Goal: Task Accomplishment & Management: Complete application form

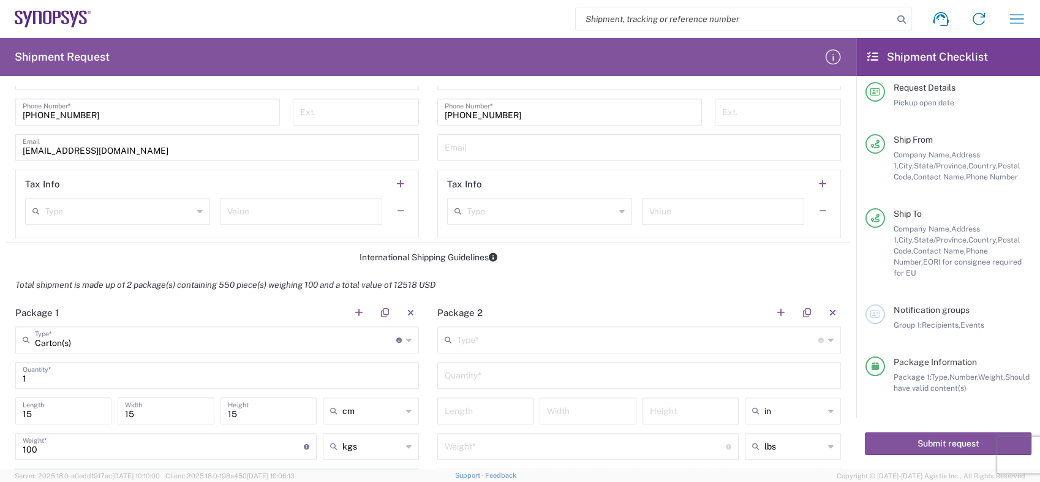
scroll to position [847, 0]
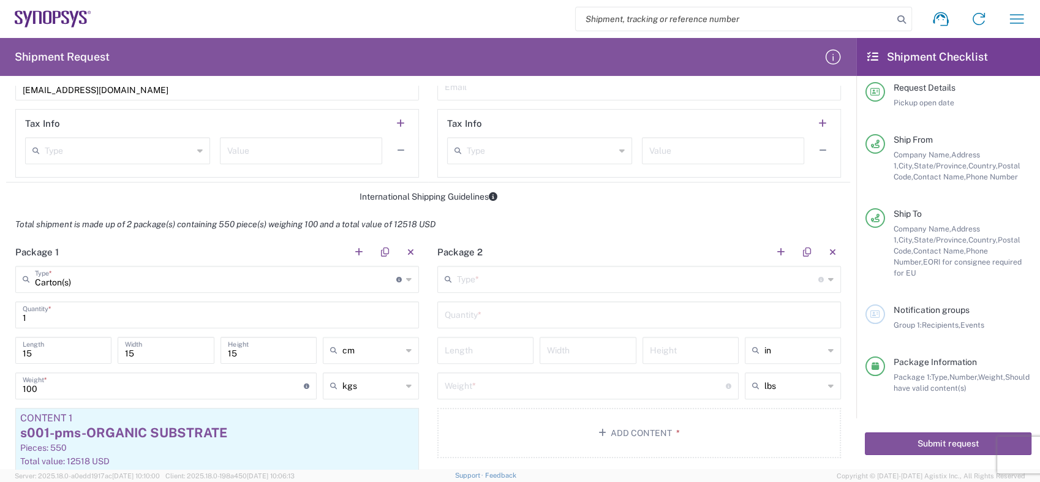
click at [250, 301] on div "1 Quantity *" at bounding box center [216, 314] width 403 height 27
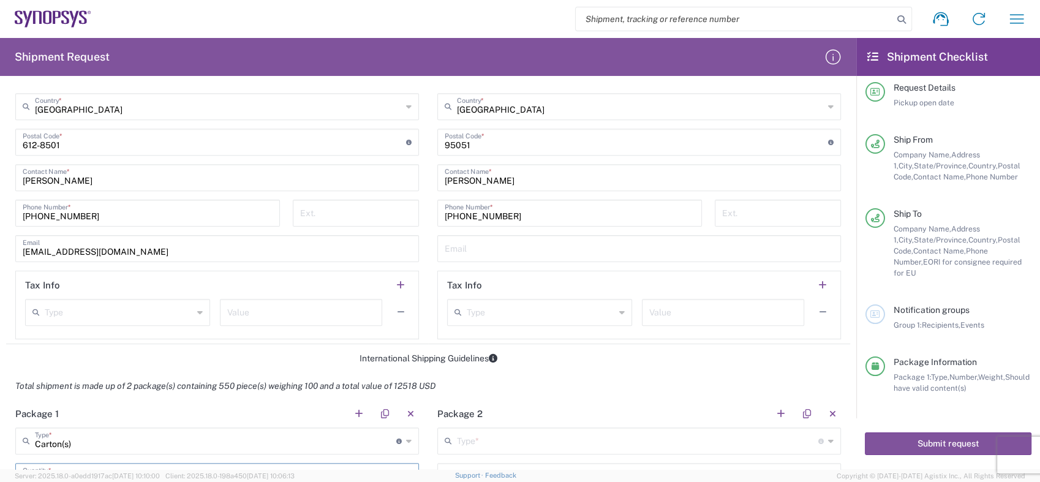
scroll to position [642, 0]
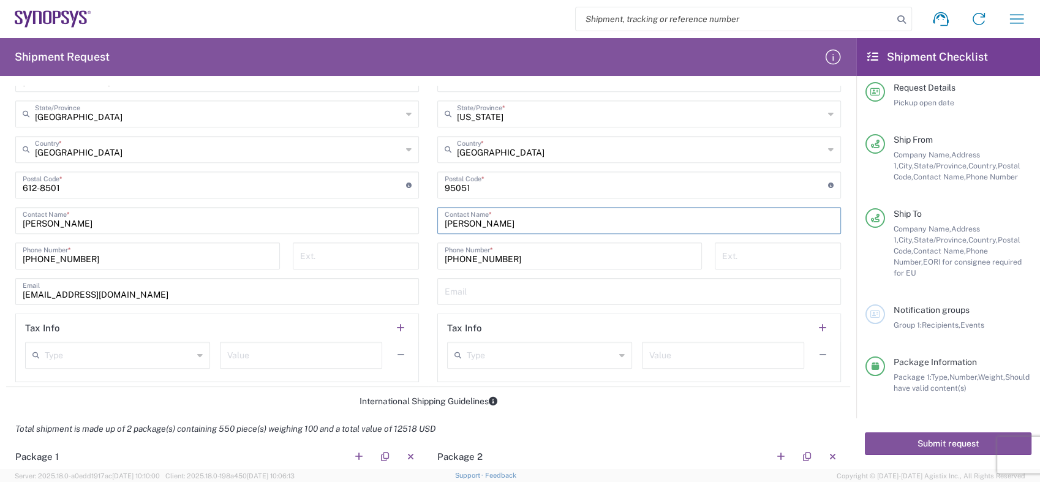
drag, startPoint x: 486, startPoint y: 220, endPoint x: 424, endPoint y: 228, distance: 61.7
click at [428, 228] on main "Location [GEOGRAPHIC_DATA] DE04 Agrate Brianza IT01 [GEOGRAPHIC_DATA] DE02 [GEO…" at bounding box center [639, 134] width 422 height 495
paste input "[PERSON_NAME]"
type input "[PERSON_NAME]"
click at [313, 253] on input "tel" at bounding box center [355, 254] width 111 height 21
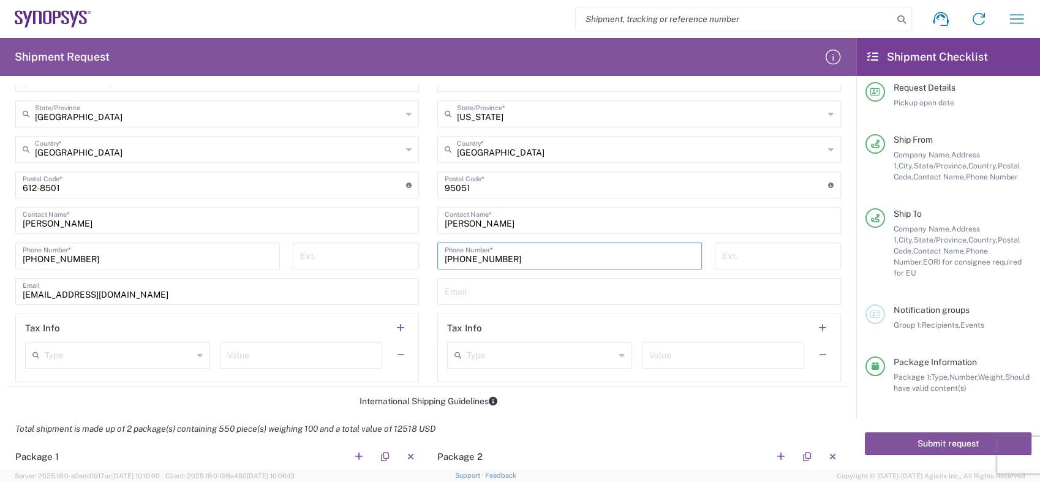
drag, startPoint x: 505, startPoint y: 253, endPoint x: 421, endPoint y: 258, distance: 84.1
click at [421, 258] on div "Ship From Location [GEOGRAPHIC_DATA] DE04 Agrate Brianza IT01 [GEOGRAPHIC_DATA]…" at bounding box center [428, 123] width 844 height 527
paste input "408.859.2884"
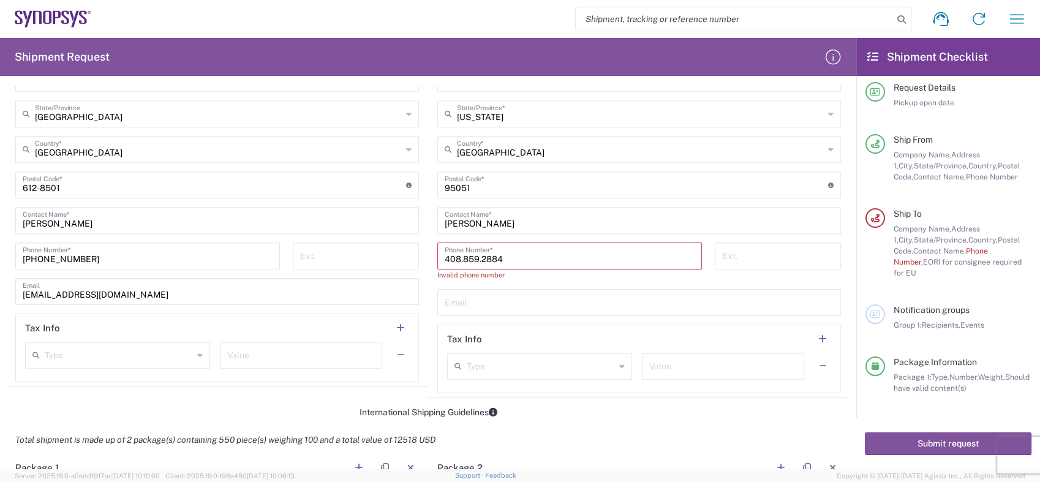
click at [517, 257] on input "408.859.2884" at bounding box center [569, 254] width 250 height 21
click at [493, 301] on input "text" at bounding box center [638, 301] width 389 height 21
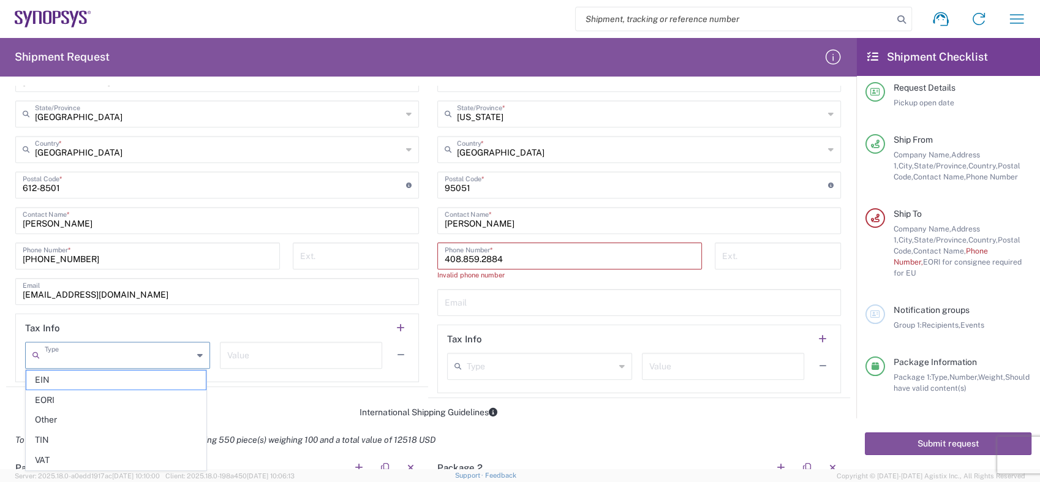
click at [103, 354] on input "text" at bounding box center [119, 353] width 148 height 21
click at [457, 258] on input "408.859.2884" at bounding box center [569, 254] width 250 height 21
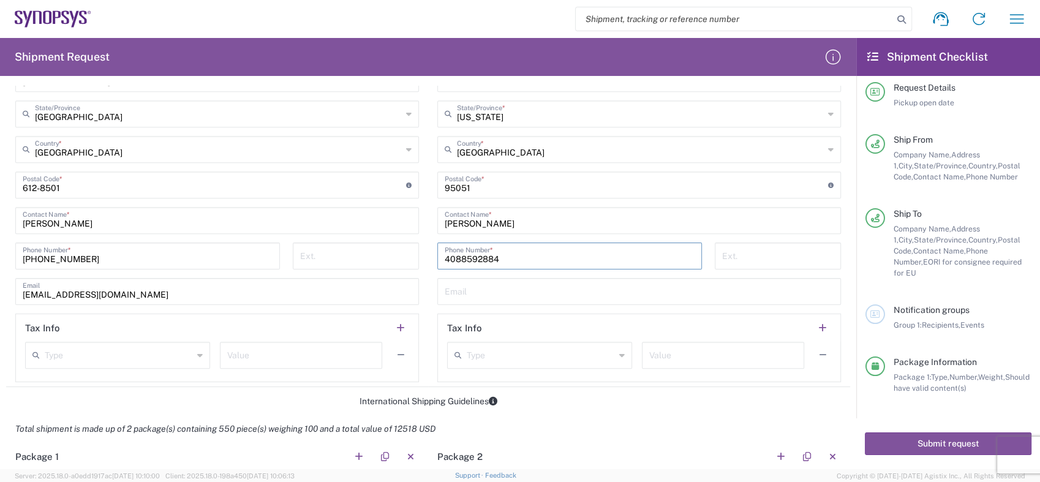
click at [456, 255] on input "4088592884" at bounding box center [569, 254] width 250 height 21
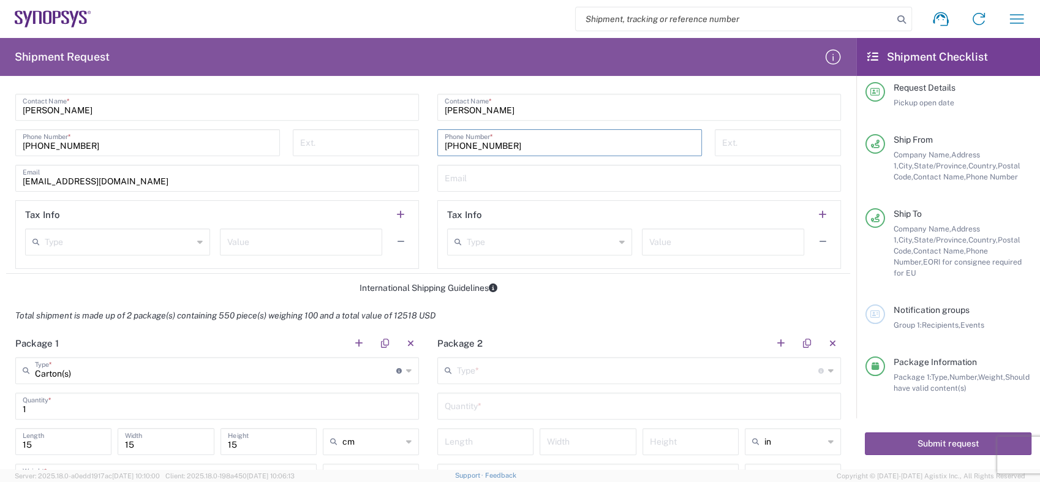
scroll to position [779, 0]
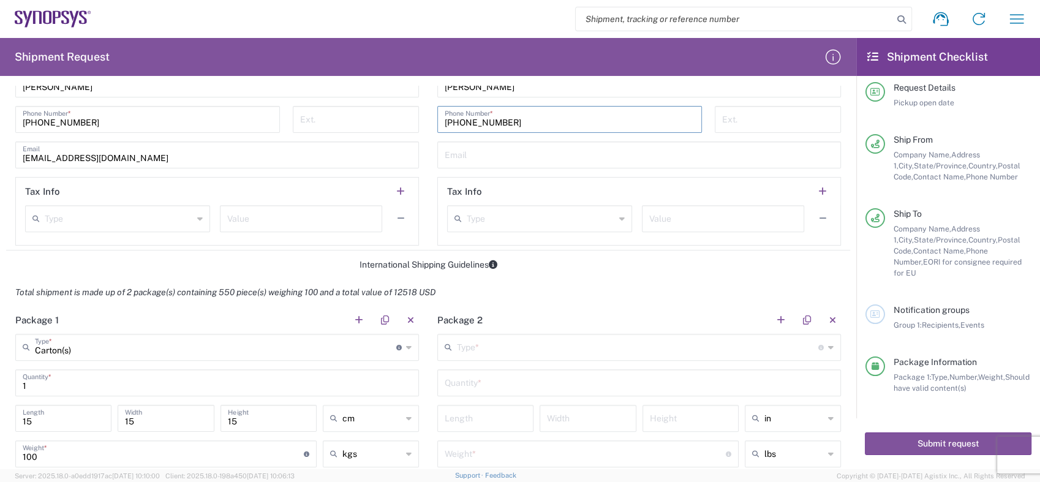
type input "[PHONE_NUMBER]"
click at [49, 420] on input "15" at bounding box center [63, 417] width 81 height 21
type input "1"
type input "36"
click at [174, 419] on input "15" at bounding box center [165, 417] width 81 height 21
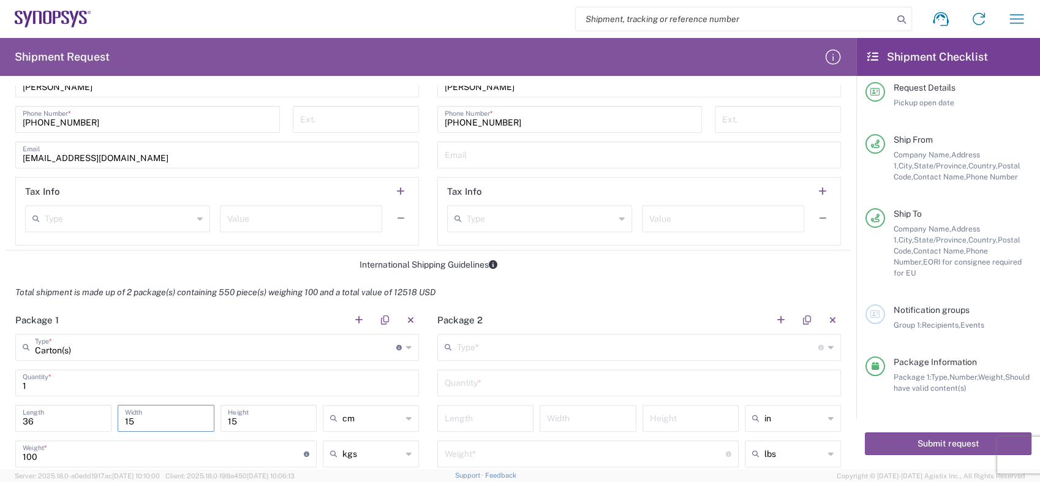
type input "1"
type input "26"
click at [247, 417] on input "15" at bounding box center [268, 417] width 81 height 21
type input "18"
click at [51, 459] on input "100" at bounding box center [163, 452] width 281 height 21
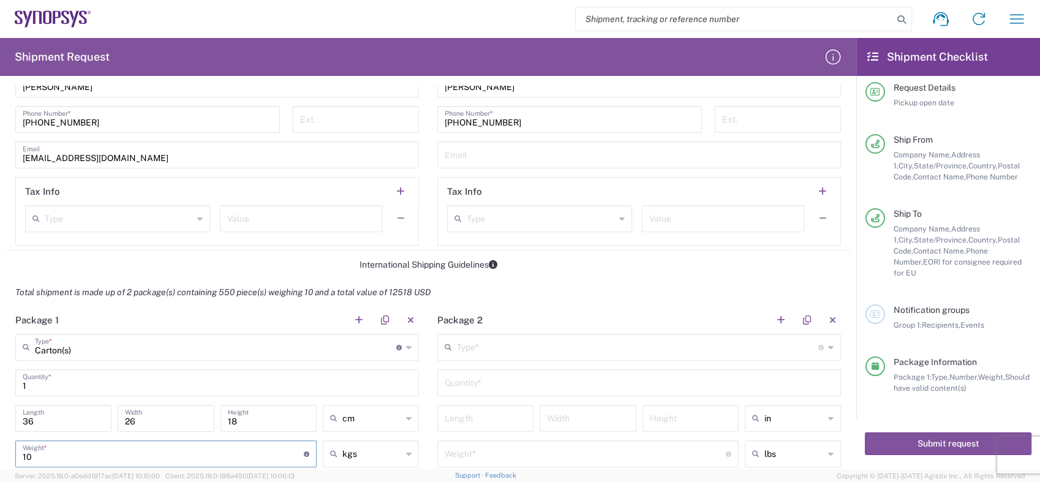
type input "1"
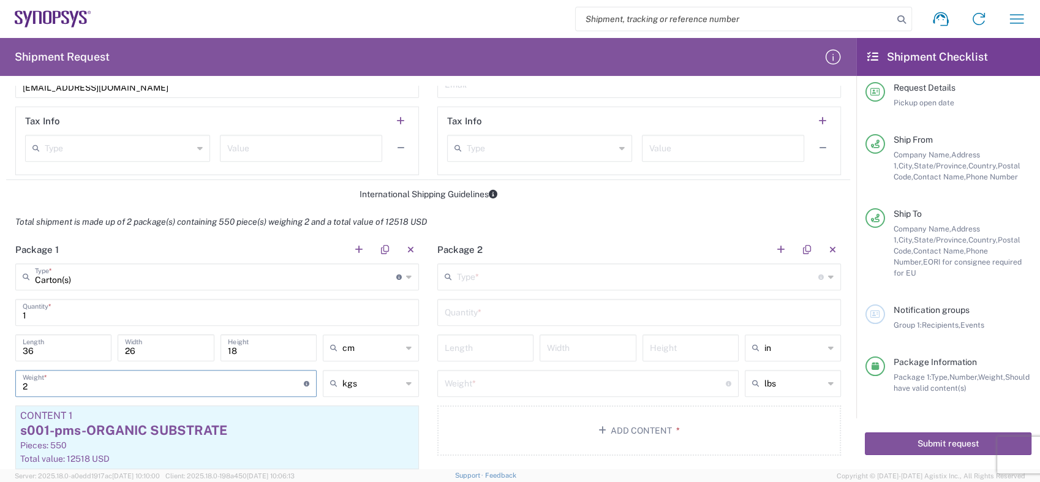
scroll to position [915, 0]
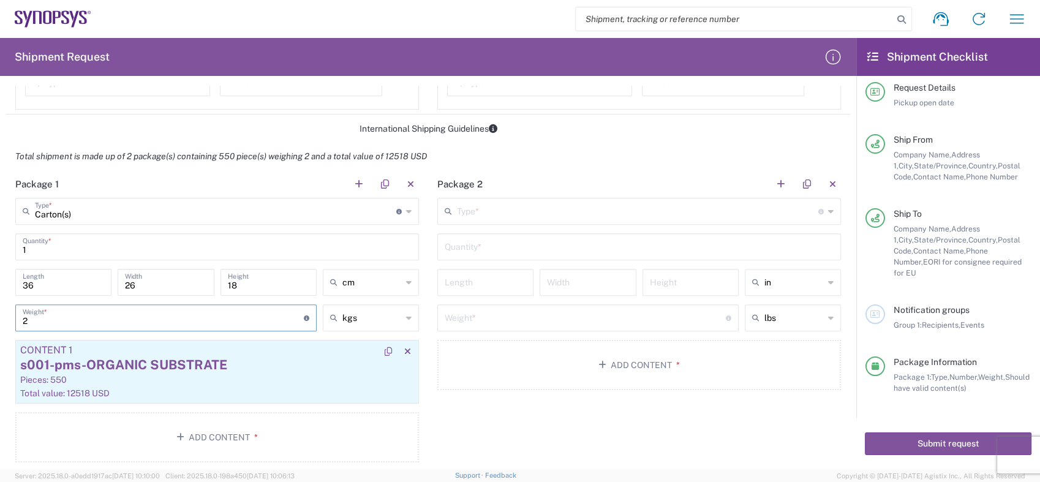
type input "2"
click at [318, 374] on div "Pieces: 550" at bounding box center [217, 379] width 394 height 11
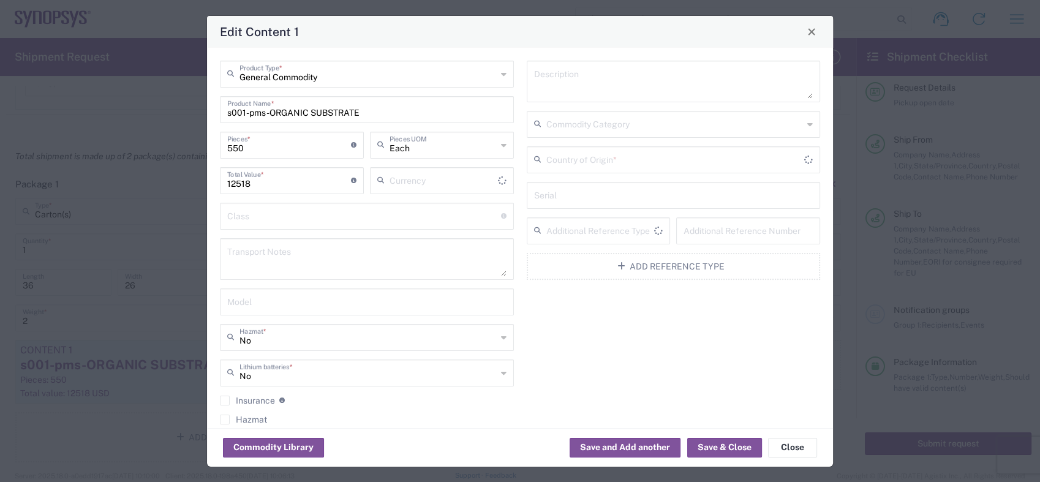
type input "US Dollar"
type input "[GEOGRAPHIC_DATA]"
click at [583, 446] on button "Save and Add another" at bounding box center [624, 448] width 111 height 20
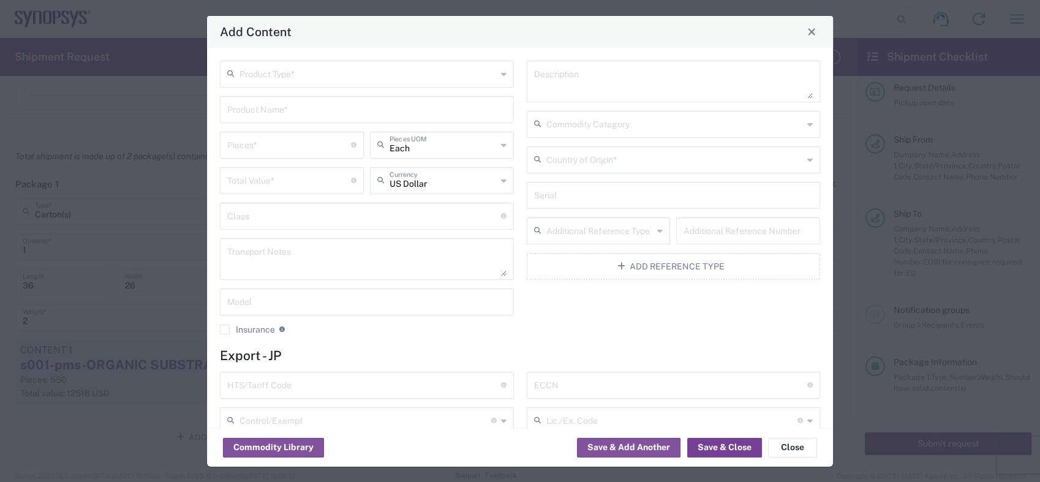
click at [718, 448] on button "Save & Close" at bounding box center [724, 448] width 75 height 20
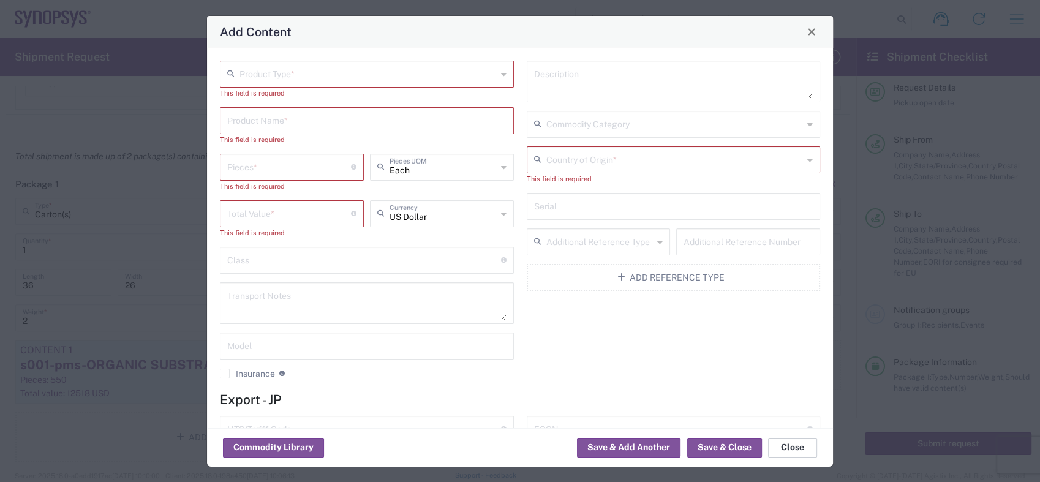
click at [792, 447] on button "Close" at bounding box center [792, 448] width 49 height 20
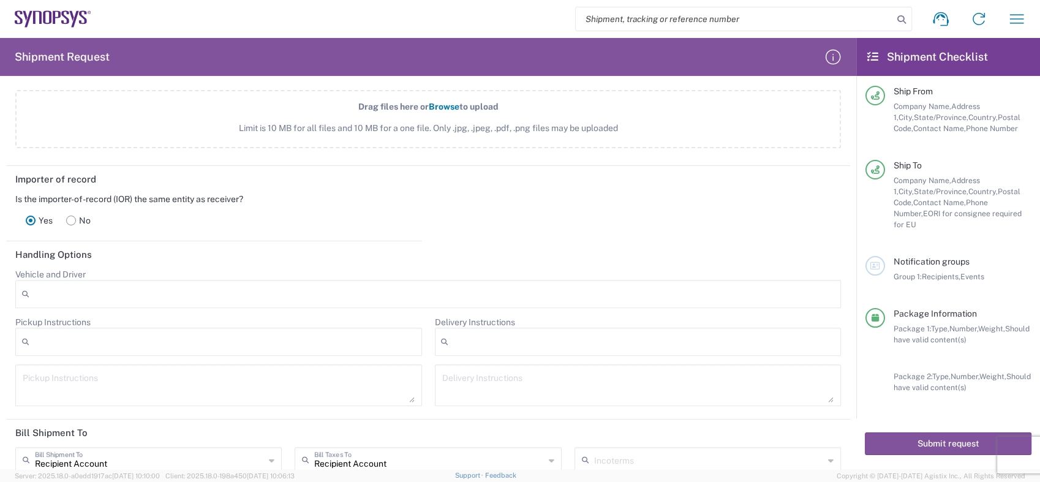
scroll to position [1459, 0]
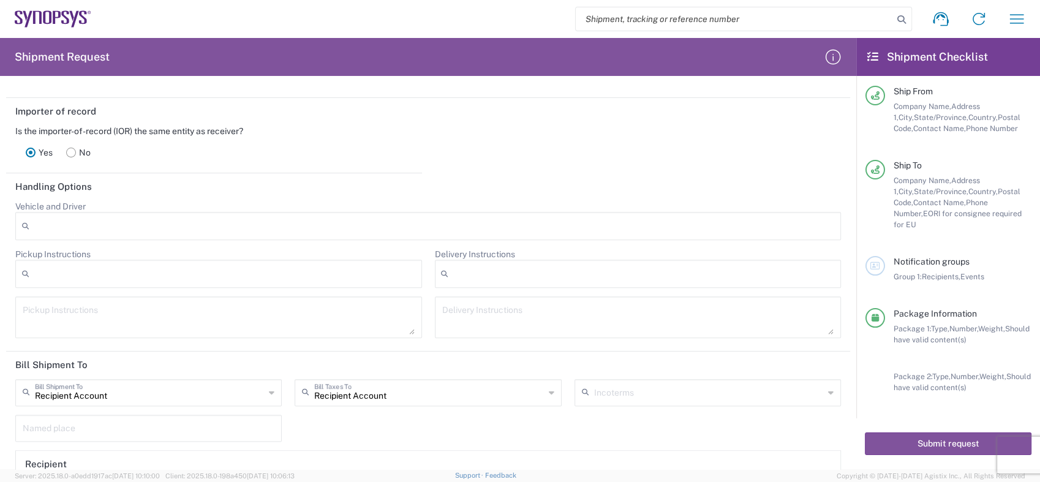
click at [269, 389] on icon at bounding box center [272, 393] width 6 height 20
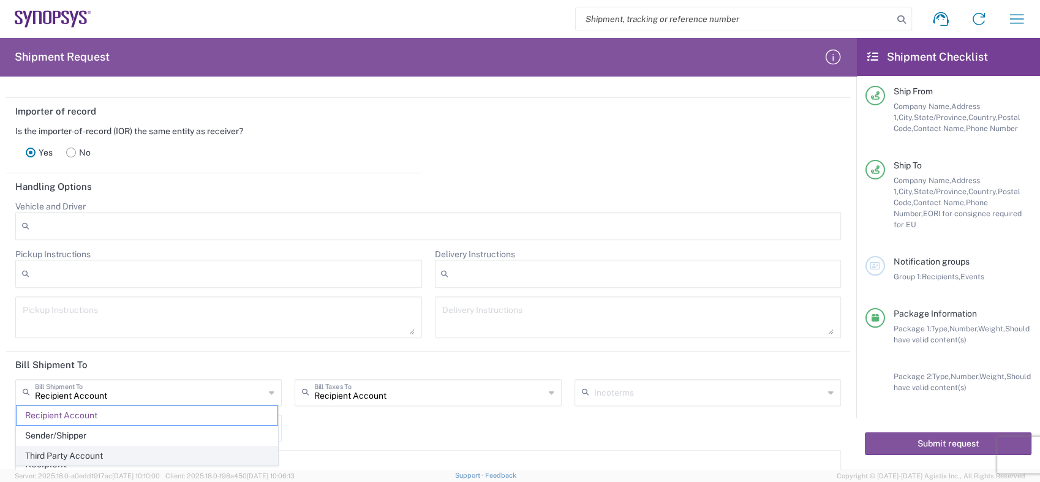
click at [83, 455] on span "Third Party Account" at bounding box center [147, 455] width 261 height 19
type input "Third Party Account"
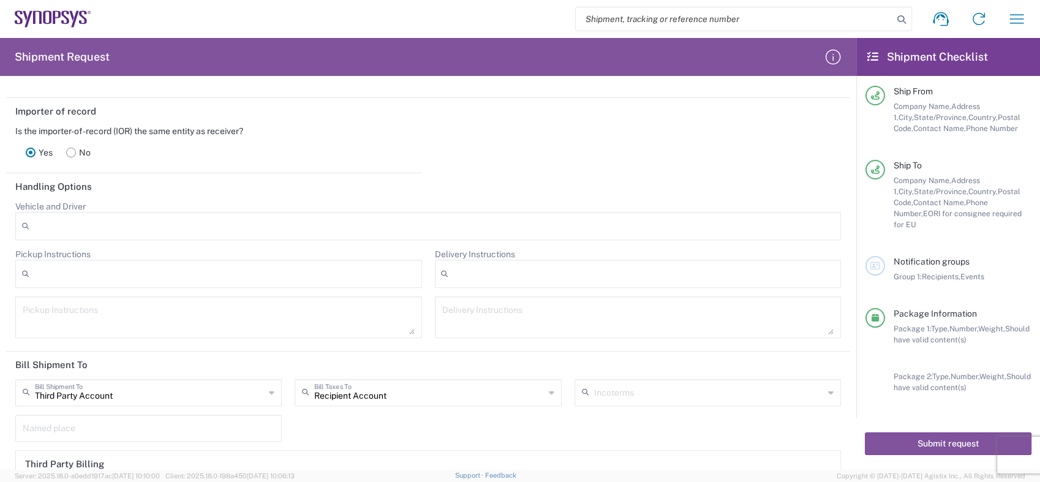
click at [549, 389] on icon at bounding box center [552, 393] width 6 height 20
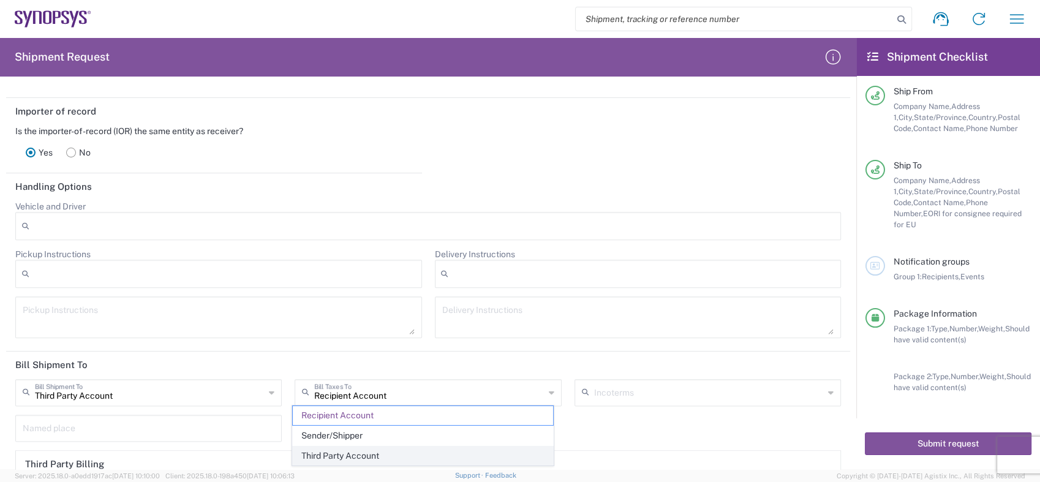
click at [356, 456] on span "Third Party Account" at bounding box center [423, 455] width 261 height 19
type input "Third Party Account"
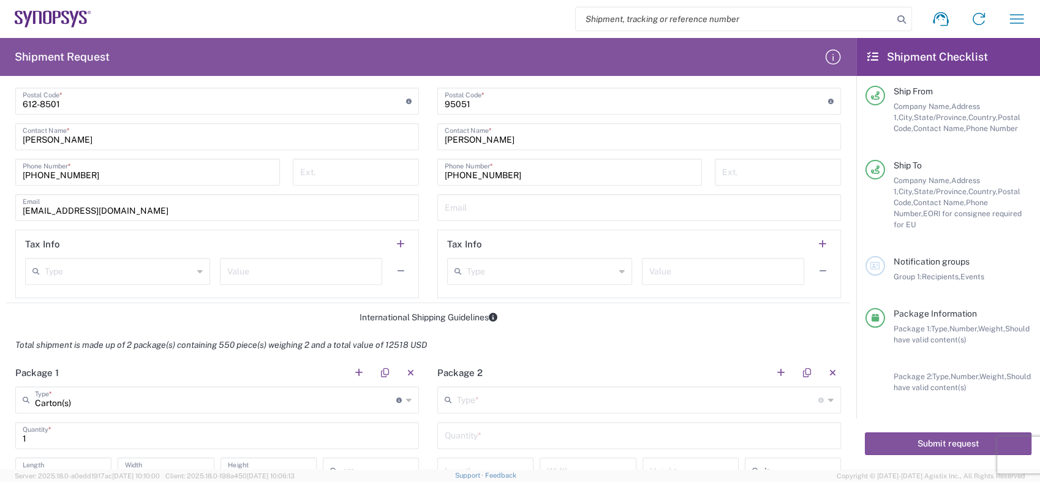
scroll to position [642, 0]
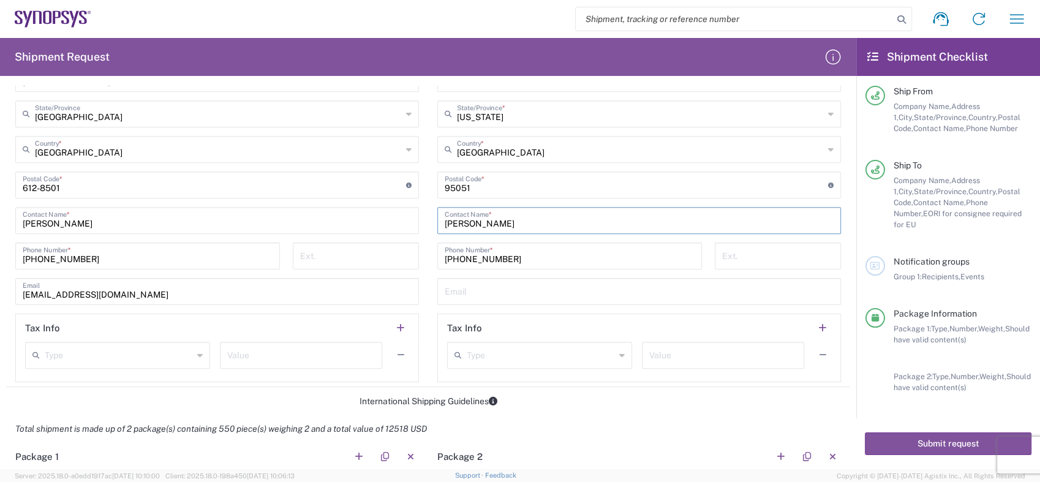
drag, startPoint x: 493, startPoint y: 222, endPoint x: 432, endPoint y: 223, distance: 61.9
click at [437, 223] on div "[PERSON_NAME] Contact Name *" at bounding box center [638, 220] width 403 height 27
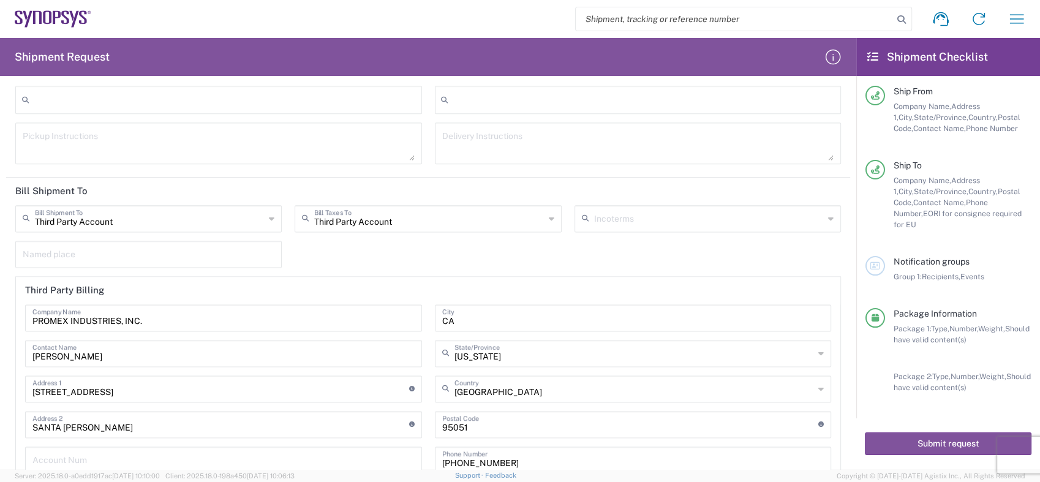
scroll to position [1663, 0]
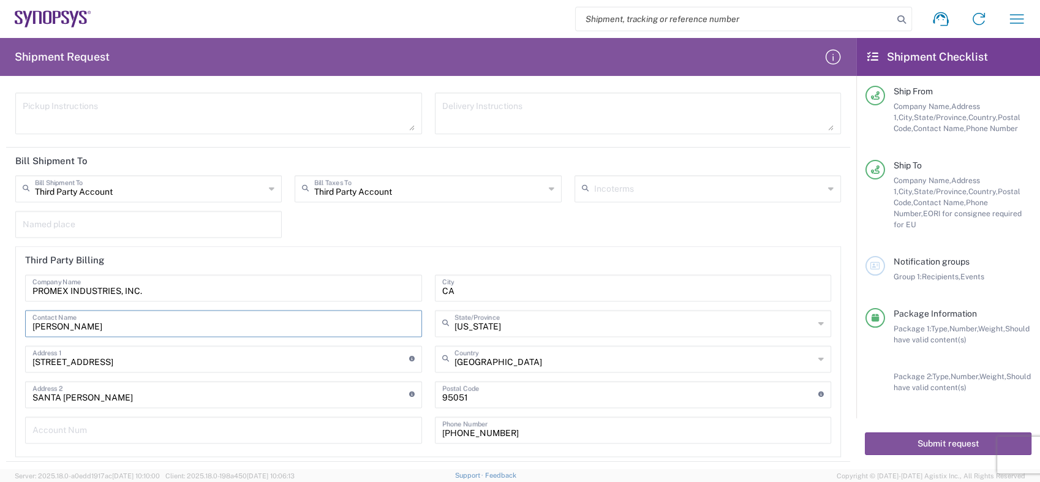
drag, startPoint x: 85, startPoint y: 325, endPoint x: 20, endPoint y: 324, distance: 65.5
click at [22, 323] on div "PROMEX INDUSTRIES, INC. Company Name [PERSON_NAME] Contact Name [STREET_ADDRESS…" at bounding box center [224, 363] width 410 height 178
paste input "[PERSON_NAME]"
type input "[PERSON_NAME]"
click at [269, 181] on icon at bounding box center [272, 189] width 6 height 20
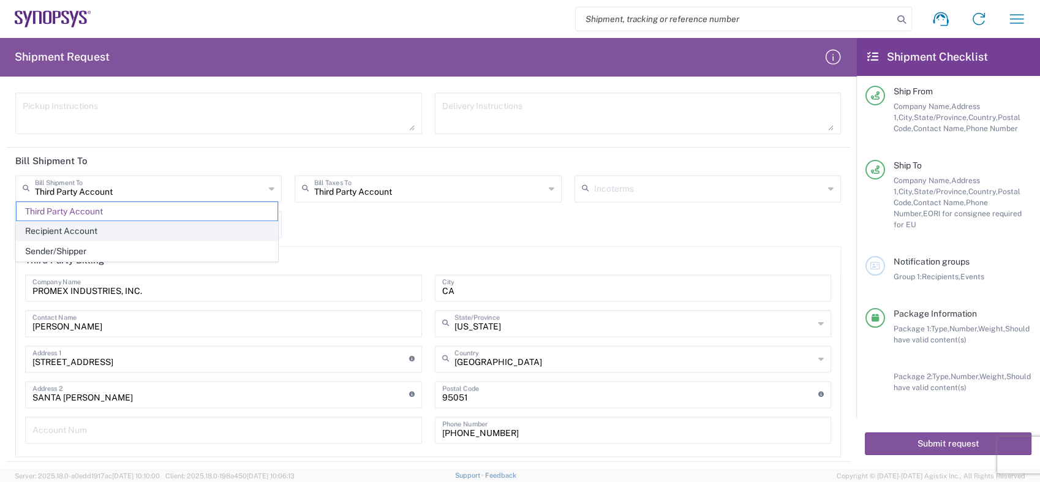
click at [77, 232] on span "Recipient Account" at bounding box center [147, 231] width 261 height 19
type input "Recipient Account"
type input "[PHONE_NUMBER]"
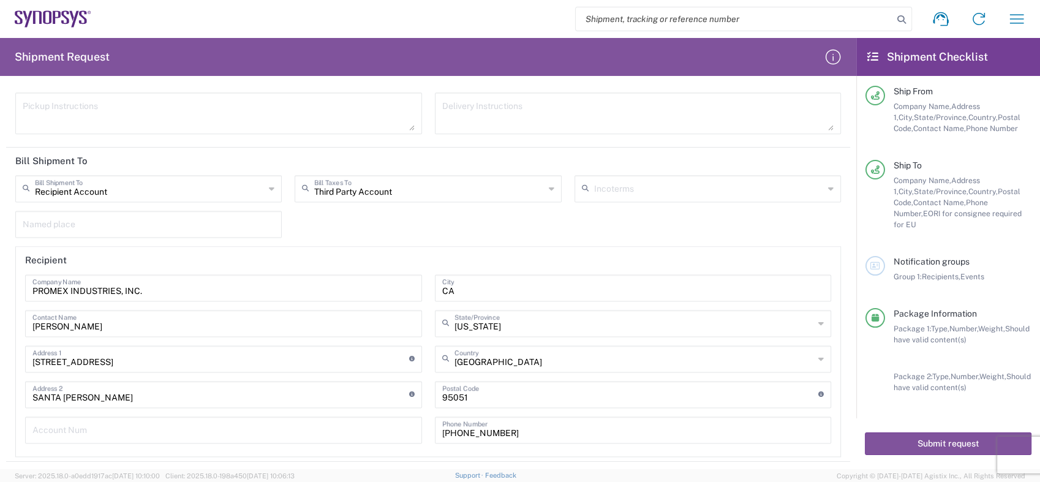
click at [269, 186] on icon at bounding box center [272, 189] width 6 height 20
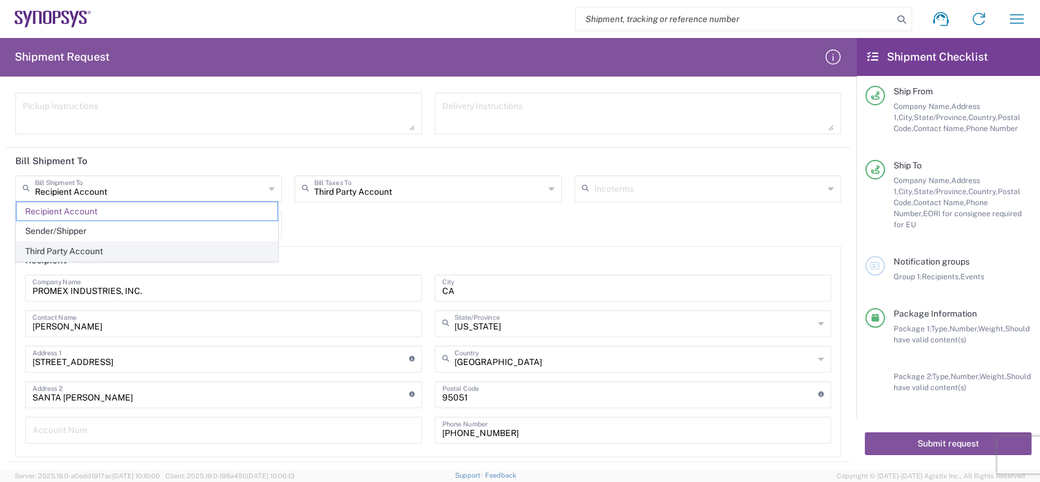
click at [79, 251] on span "Third Party Account" at bounding box center [147, 251] width 261 height 19
type input "Third Party Account"
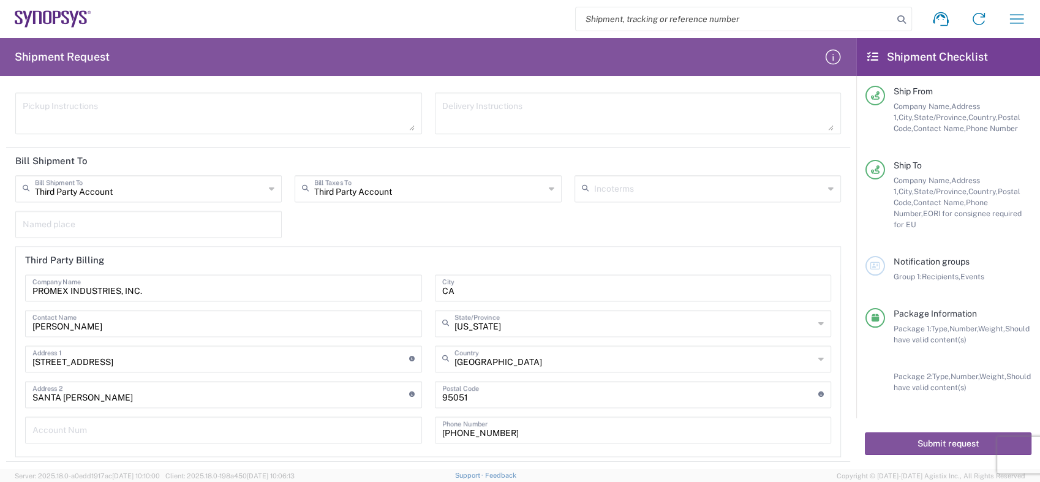
click at [233, 212] on input "text" at bounding box center [149, 222] width 252 height 21
click at [304, 247] on header "Third Party Billing" at bounding box center [428, 261] width 824 height 28
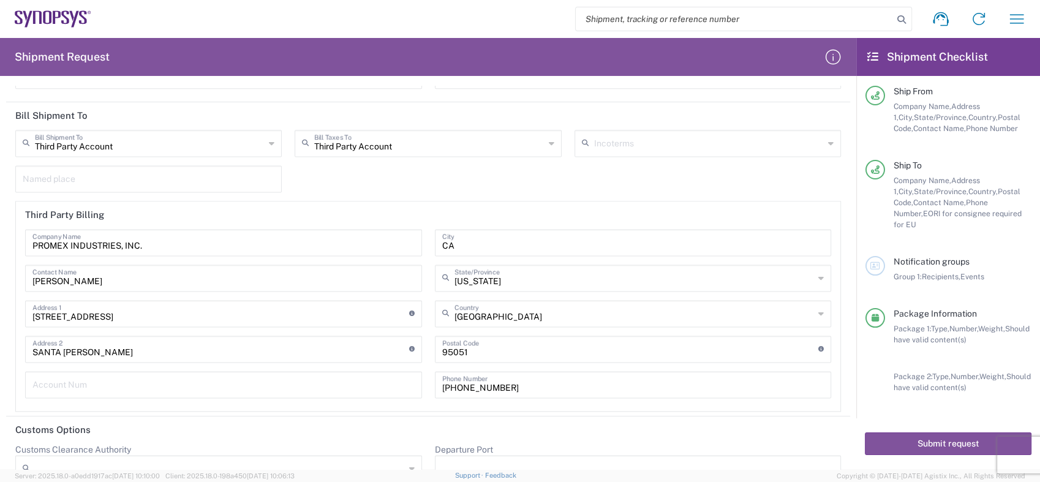
scroll to position [1730, 0]
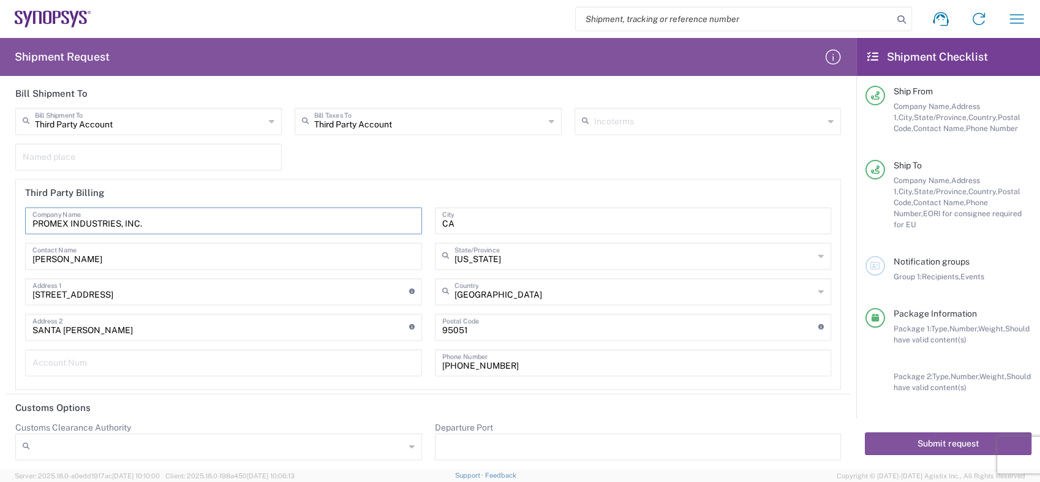
drag, startPoint x: 167, startPoint y: 224, endPoint x: -3, endPoint y: 224, distance: 169.6
click at [0, 224] on html "Shipment request Shipment tracking Employee non-product shipment request My shi…" at bounding box center [520, 241] width 1040 height 482
drag, startPoint x: 89, startPoint y: 251, endPoint x: 24, endPoint y: 252, distance: 65.5
click at [24, 252] on div "Company Name [PERSON_NAME] Contact Name [STREET_ADDRESS] Address 1 For cross st…" at bounding box center [224, 296] width 410 height 178
drag, startPoint x: 170, startPoint y: 288, endPoint x: 18, endPoint y: 285, distance: 151.9
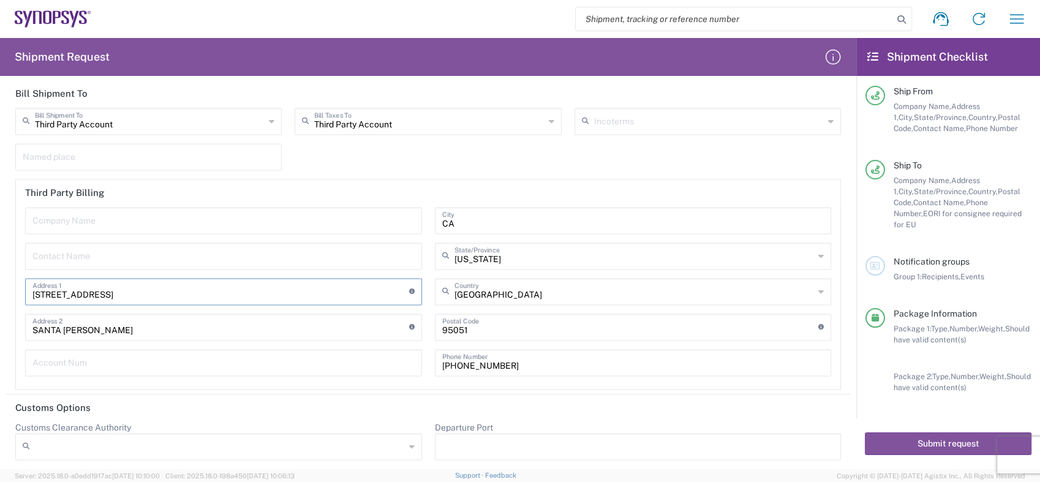
click at [19, 285] on div "Company Name Contact Name [STREET_ADDRESS] Address [STREET_ADDRESS] names with …" at bounding box center [224, 296] width 410 height 178
drag, startPoint x: 100, startPoint y: 326, endPoint x: 3, endPoint y: 326, distance: 96.7
click at [3, 326] on form "Requester Information [PERSON_NAME] Name * [PHONE_NUMBER] Phone * [EMAIL_ADDRES…" at bounding box center [428, 277] width 856 height 383
drag, startPoint x: 456, startPoint y: 216, endPoint x: 396, endPoint y: 216, distance: 60.0
click at [396, 216] on div "Company Name Contact Name Address 1 For cross streets use street names with '&'…" at bounding box center [428, 296] width 819 height 178
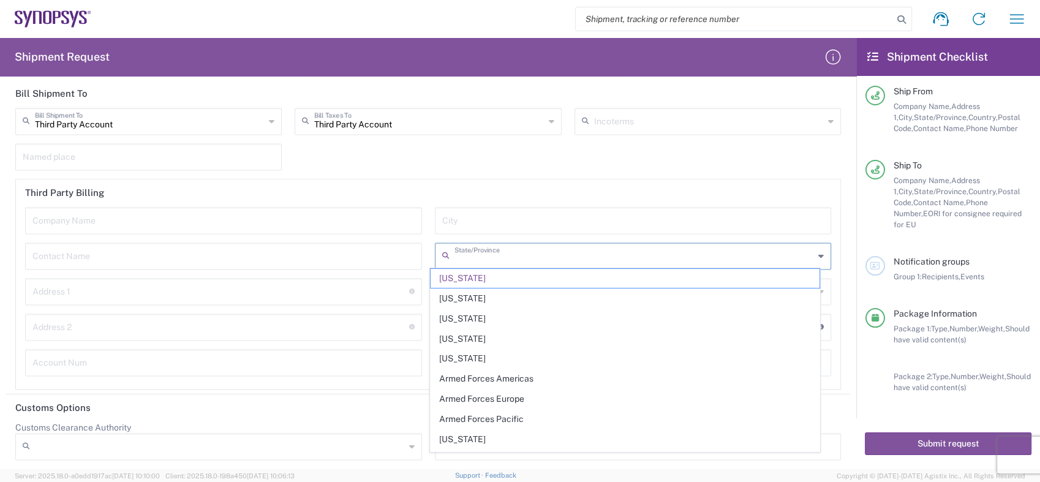
drag, startPoint x: 471, startPoint y: 254, endPoint x: 391, endPoint y: 254, distance: 80.8
click at [391, 254] on div "Company Name Contact Name Address 1 For cross streets use street names with '&'…" at bounding box center [428, 296] width 819 height 178
type input "[US_STATE]"
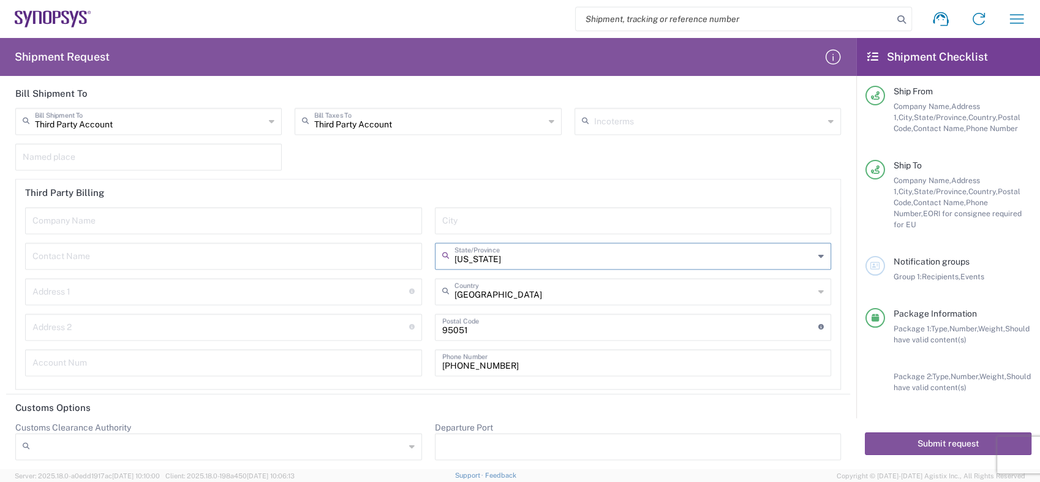
drag, startPoint x: 490, startPoint y: 255, endPoint x: 418, endPoint y: 252, distance: 71.7
click at [419, 252] on div "Company Name Contact Name Address 1 For cross streets use street names with '&'…" at bounding box center [428, 296] width 819 height 178
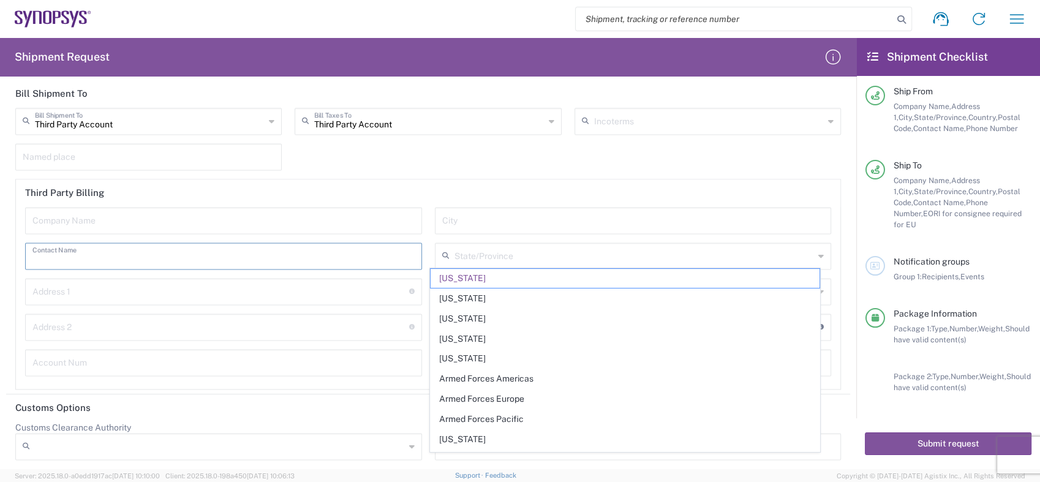
click at [321, 257] on input "text" at bounding box center [223, 254] width 382 height 21
type input "[US_STATE]"
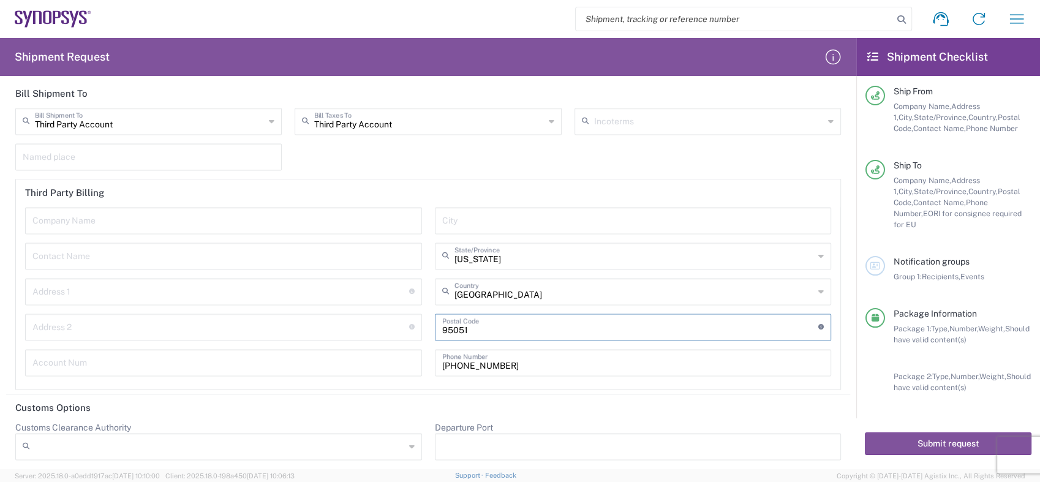
drag, startPoint x: 462, startPoint y: 324, endPoint x: 386, endPoint y: 323, distance: 75.9
click at [387, 323] on div "Company Name Contact Name Address 1 For cross streets use street names with '&'…" at bounding box center [428, 296] width 819 height 178
drag, startPoint x: 501, startPoint y: 358, endPoint x: 375, endPoint y: 361, distance: 126.1
click at [375, 361] on div "Company Name Contact Name Address 1 For cross streets use street names with '&'…" at bounding box center [428, 296] width 819 height 178
click at [818, 287] on icon at bounding box center [821, 292] width 6 height 20
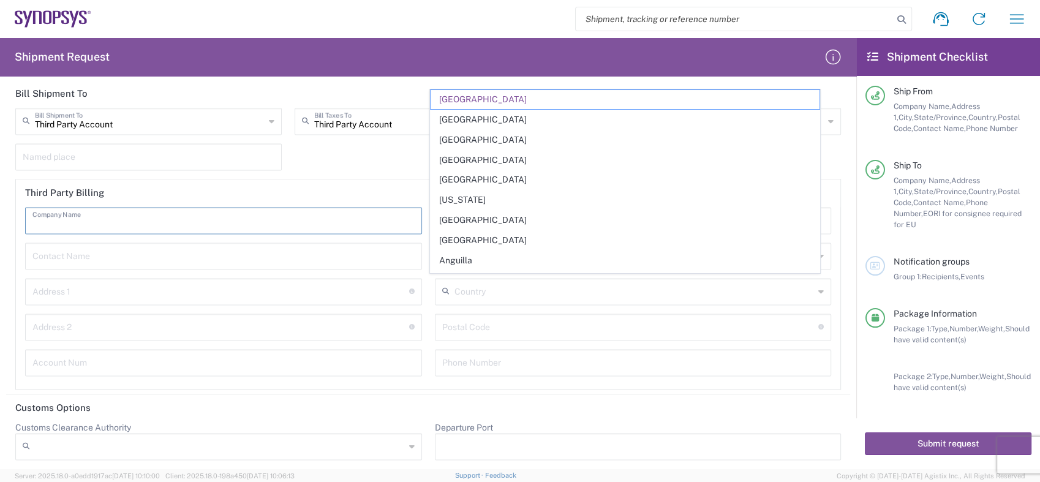
click at [294, 217] on input "text" at bounding box center [223, 219] width 382 height 21
type input "[GEOGRAPHIC_DATA]"
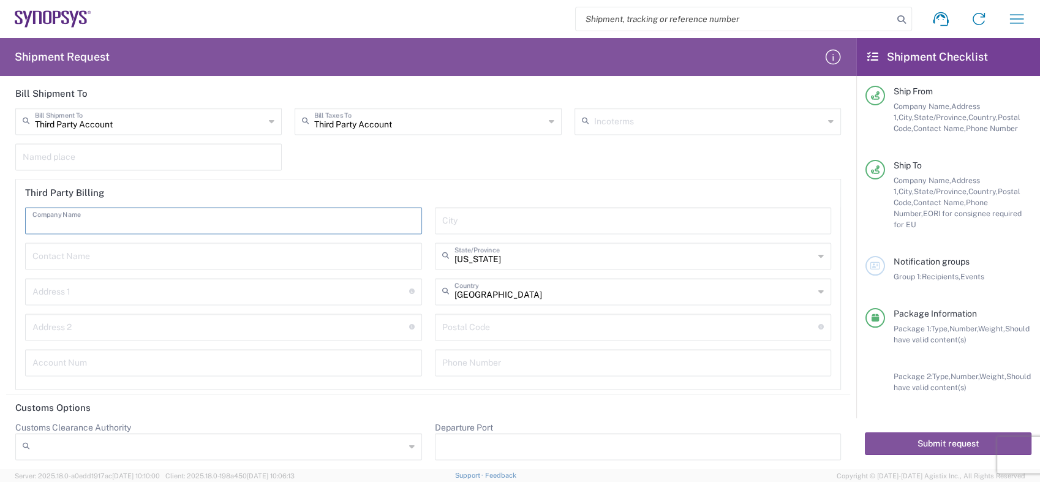
scroll to position [1662, 0]
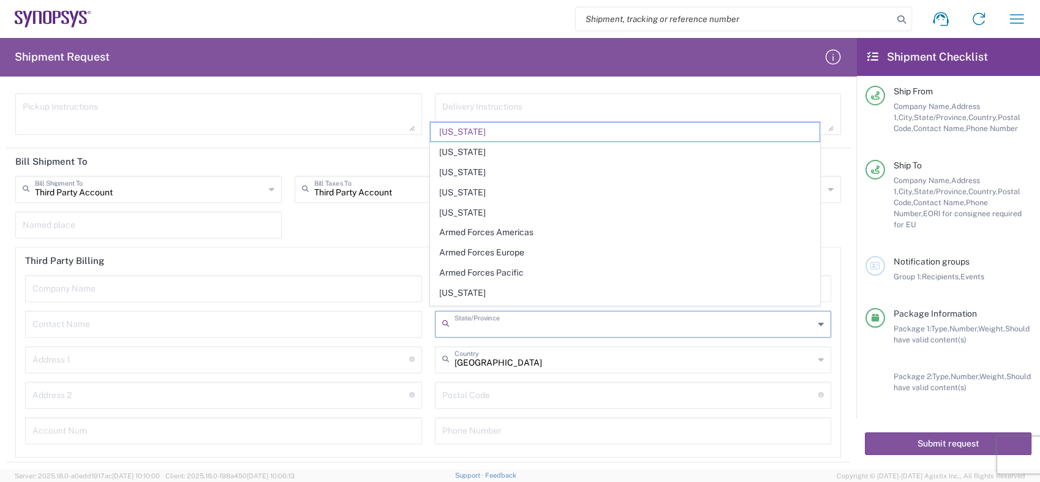
drag, startPoint x: 498, startPoint y: 320, endPoint x: 431, endPoint y: 318, distance: 67.4
click at [435, 318] on div "State/Province" at bounding box center [633, 323] width 397 height 27
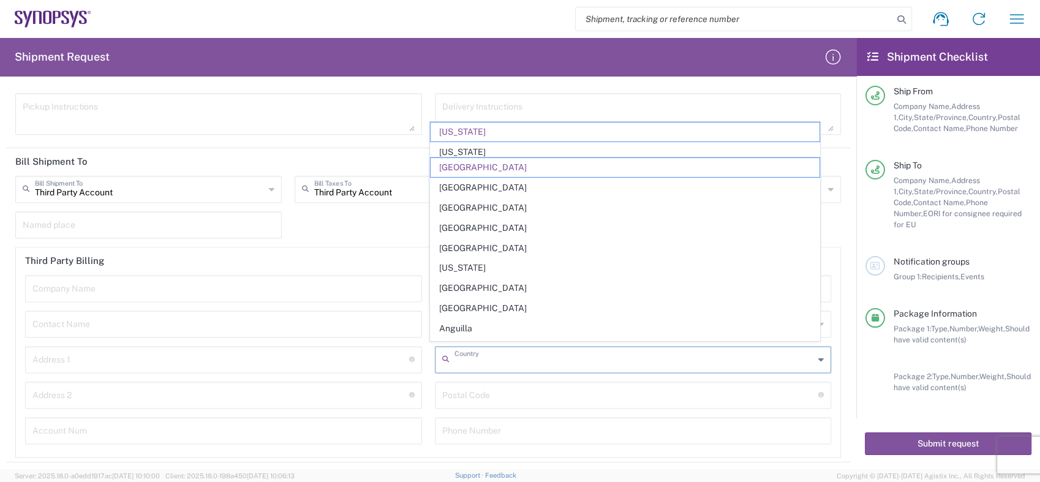
click at [516, 361] on input "text" at bounding box center [634, 358] width 360 height 21
type input "[US_STATE]"
click at [250, 264] on header "Third Party Billing" at bounding box center [428, 261] width 824 height 28
type input "[GEOGRAPHIC_DATA]"
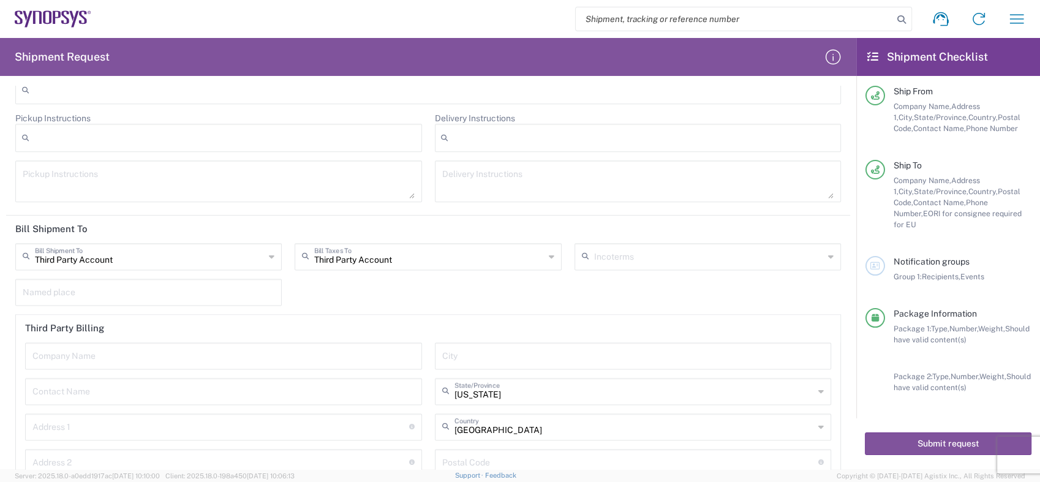
scroll to position [1730, 0]
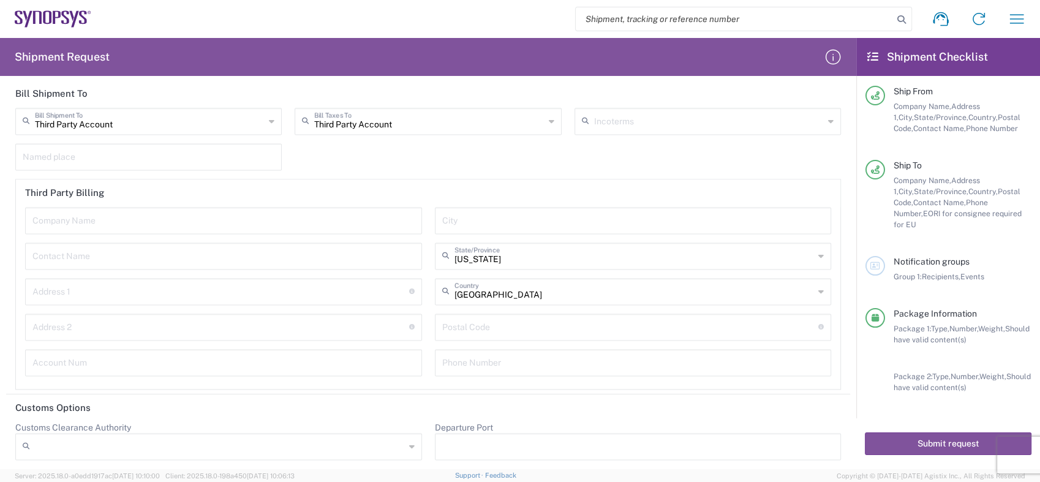
drag, startPoint x: 105, startPoint y: 187, endPoint x: 15, endPoint y: 176, distance: 90.7
click at [16, 179] on header "Third Party Billing" at bounding box center [428, 193] width 824 height 28
type input "Third Party Account"
drag, startPoint x: 15, startPoint y: 176, endPoint x: 159, endPoint y: 122, distance: 153.6
click at [159, 122] on input "Third Party Account" at bounding box center [150, 120] width 230 height 21
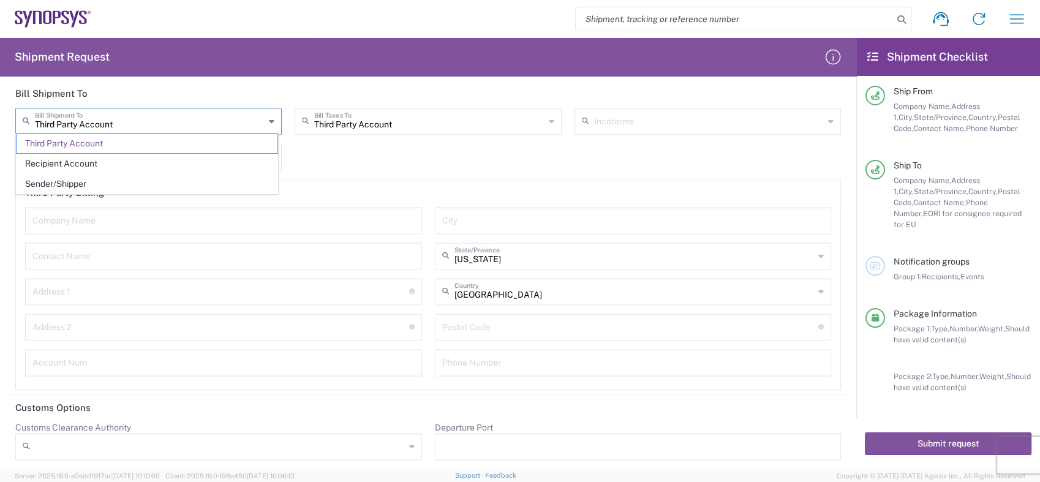
click at [206, 124] on input "Third Party Account" at bounding box center [150, 120] width 230 height 21
click at [269, 118] on icon at bounding box center [272, 121] width 6 height 20
click at [186, 117] on input "Third Party Account" at bounding box center [150, 120] width 230 height 21
click at [310, 144] on div "Third Party Account Bill Shipment To Third Party Account Recipient Account Send…" at bounding box center [428, 249] width 838 height 282
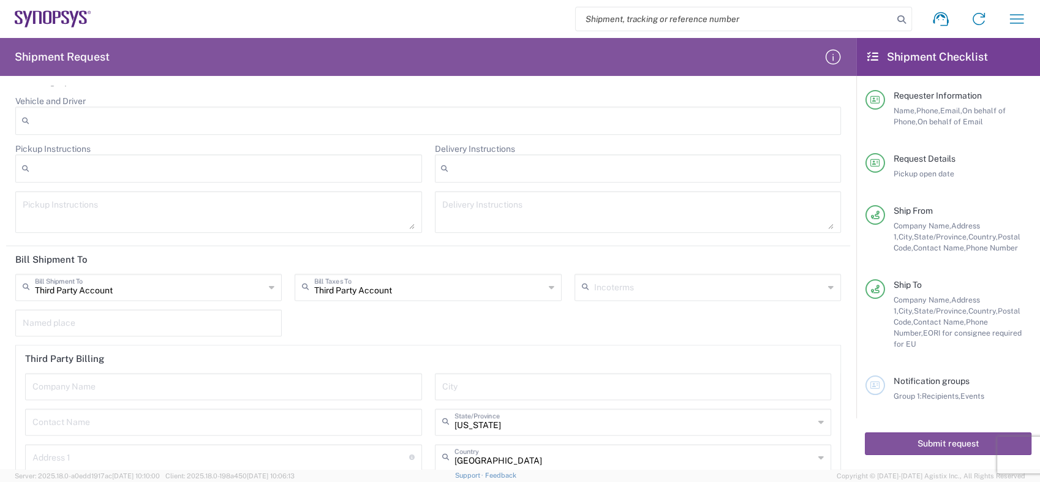
scroll to position [1632, 0]
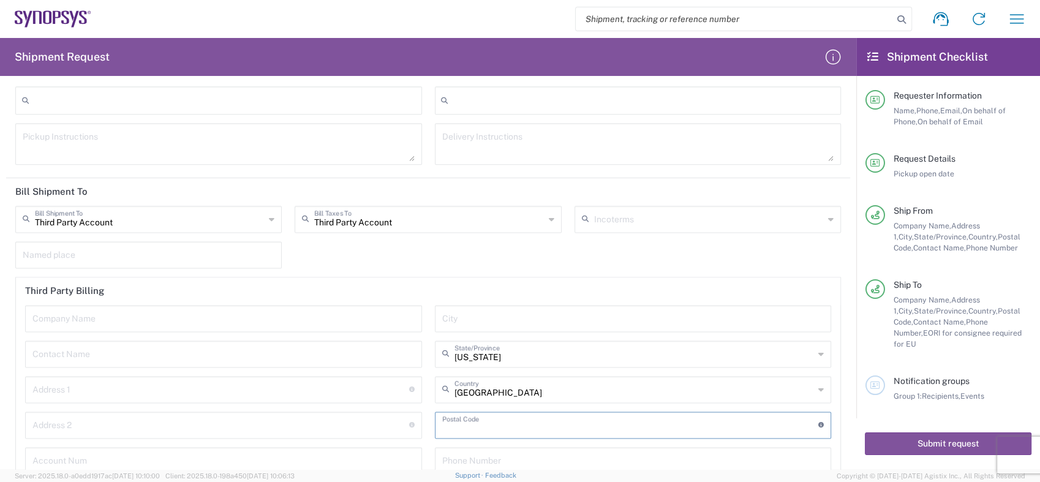
click at [451, 422] on input "undefined" at bounding box center [630, 423] width 377 height 21
click at [448, 456] on input "tel" at bounding box center [633, 459] width 382 height 21
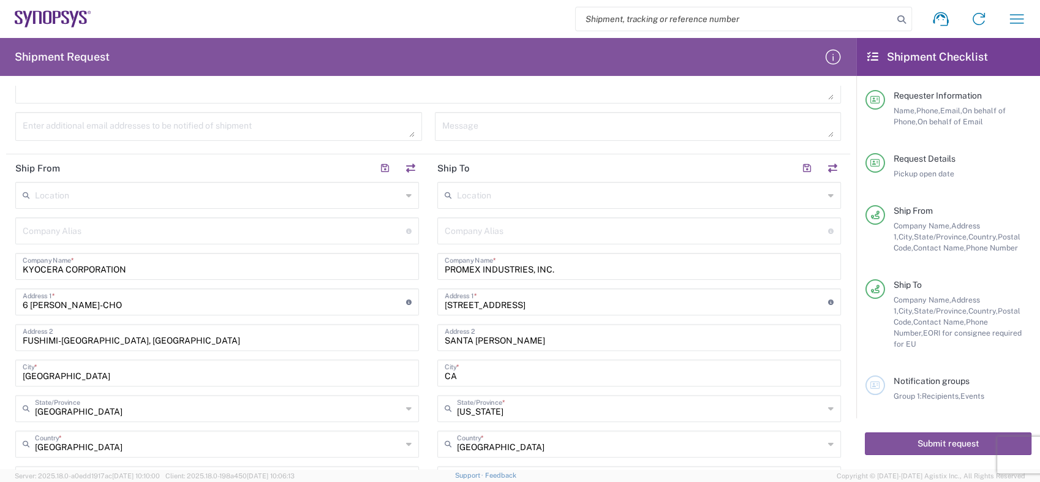
scroll to position [370, 0]
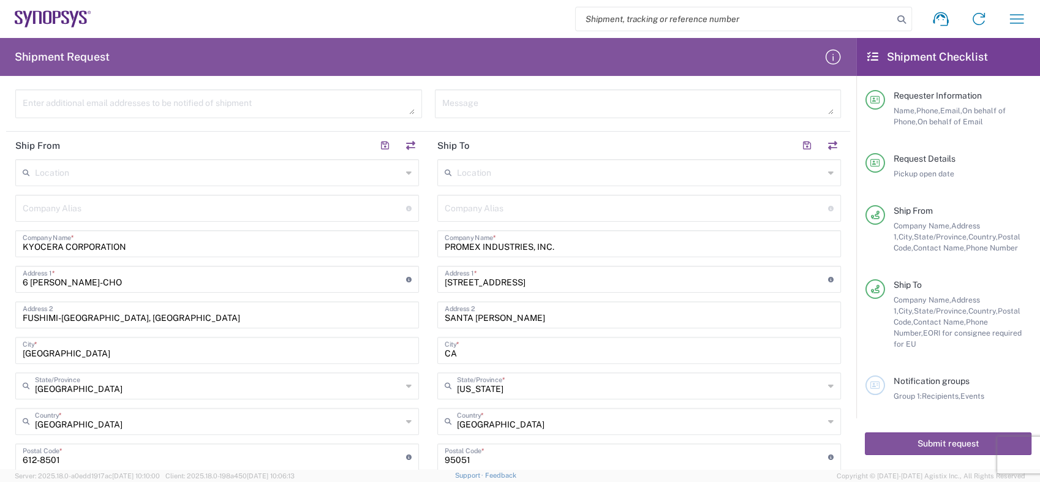
click at [339, 318] on input "FUSHIMI-[GEOGRAPHIC_DATA], [GEOGRAPHIC_DATA]" at bounding box center [217, 313] width 389 height 21
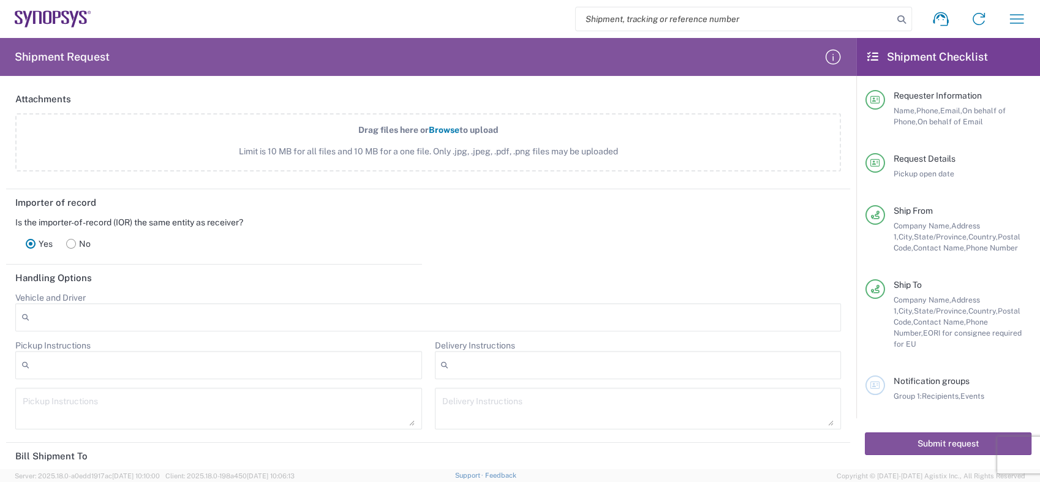
scroll to position [1391, 0]
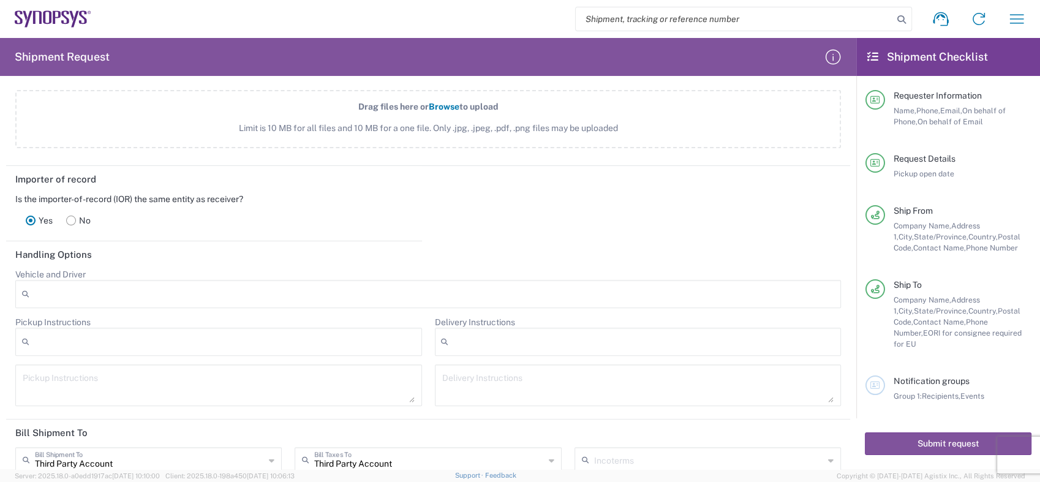
click at [70, 217] on rect at bounding box center [71, 220] width 9 height 9
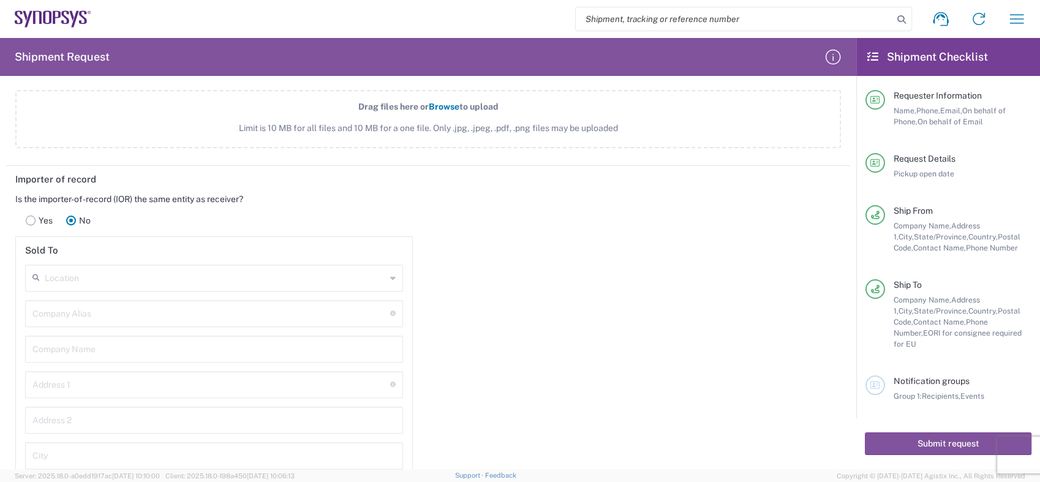
click at [31, 216] on rect at bounding box center [30, 220] width 9 height 9
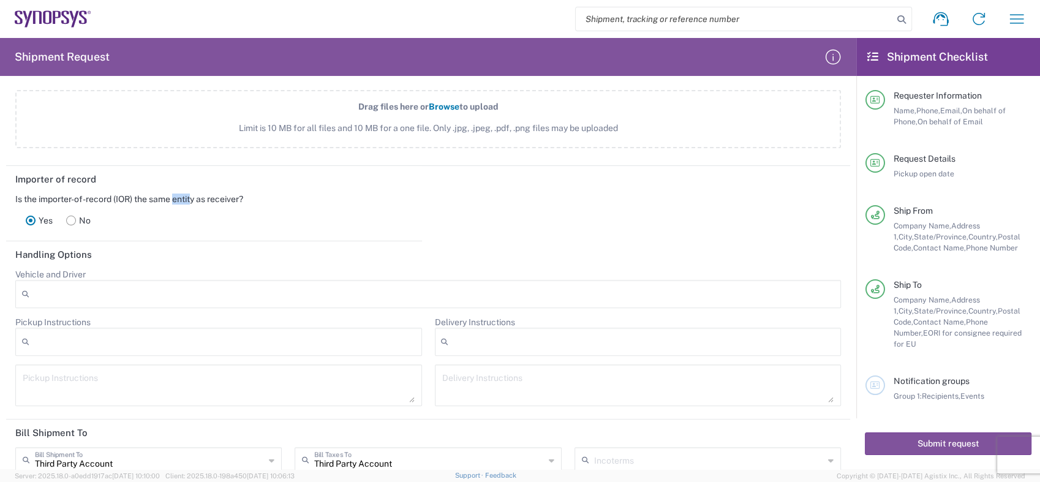
drag, startPoint x: 176, startPoint y: 196, endPoint x: 194, endPoint y: 192, distance: 18.7
click at [194, 193] on div "Is the importer-of-record (IOR) the same entity as receiver?" at bounding box center [213, 198] width 397 height 11
drag, startPoint x: 11, startPoint y: 196, endPoint x: 216, endPoint y: 204, distance: 205.3
click at [216, 204] on main "Is the importer-of-record (IOR) the same entity as receiver? Yes No" at bounding box center [214, 214] width 416 height 43
copy div "Is the importer-of-record (IOR) the same entity as receiver? Yes No"
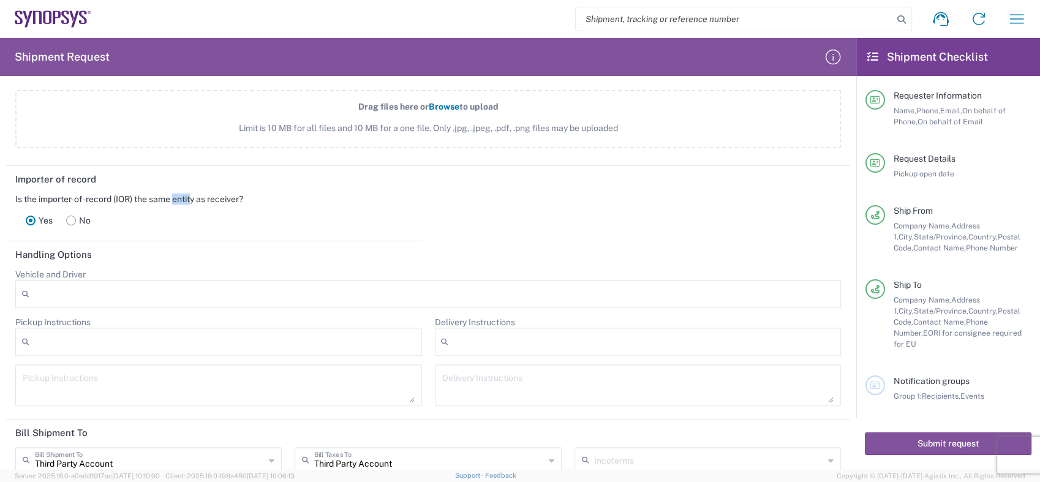
click at [73, 218] on rect at bounding box center [71, 220] width 9 height 9
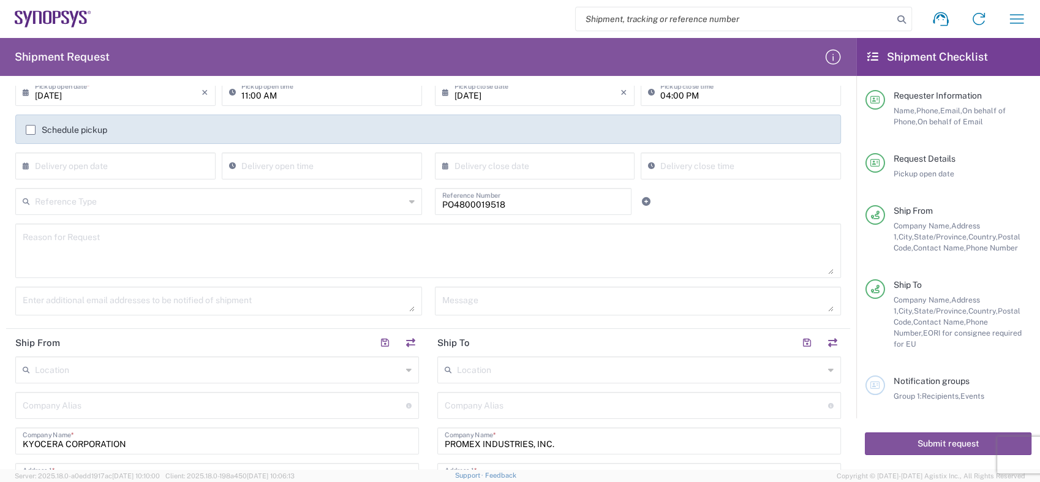
scroll to position [0, 0]
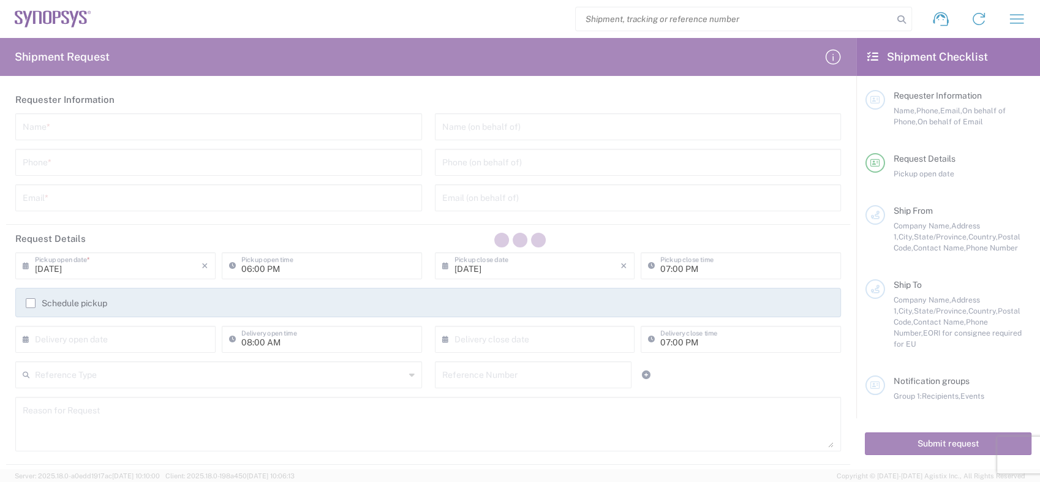
type input "[GEOGRAPHIC_DATA]"
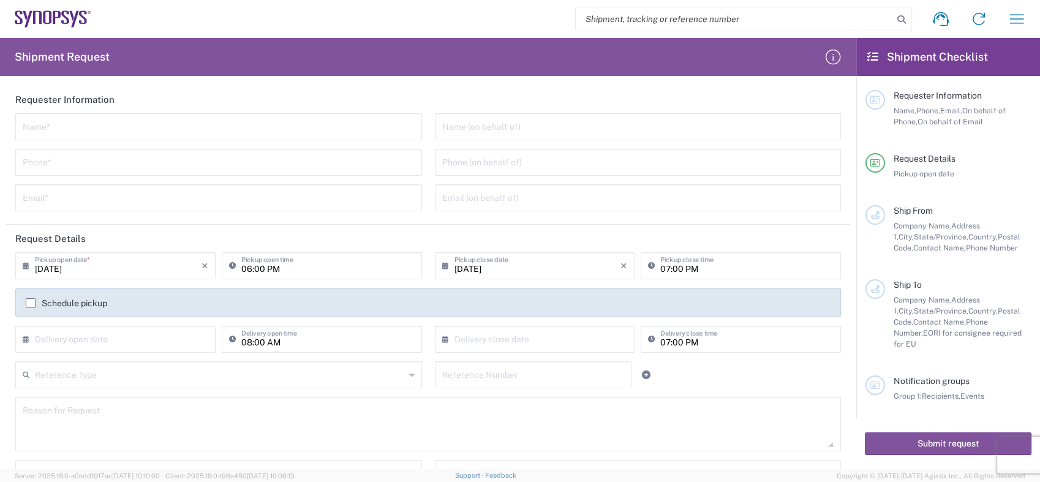
click at [584, 21] on input "search" at bounding box center [734, 18] width 317 height 23
paste input "55791466"
type input "55791466"
click at [900, 17] on icon at bounding box center [901, 19] width 17 height 17
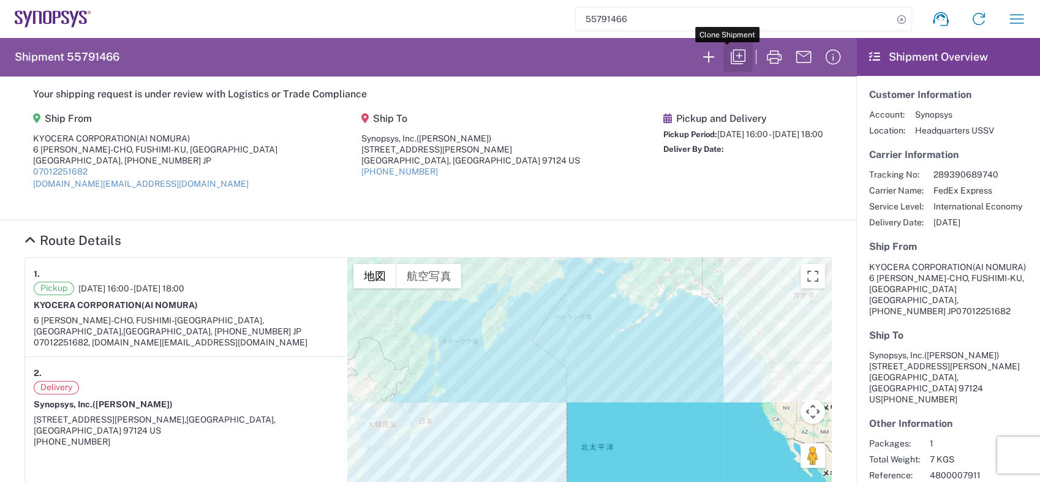
click at [730, 53] on icon "button" at bounding box center [737, 57] width 15 height 15
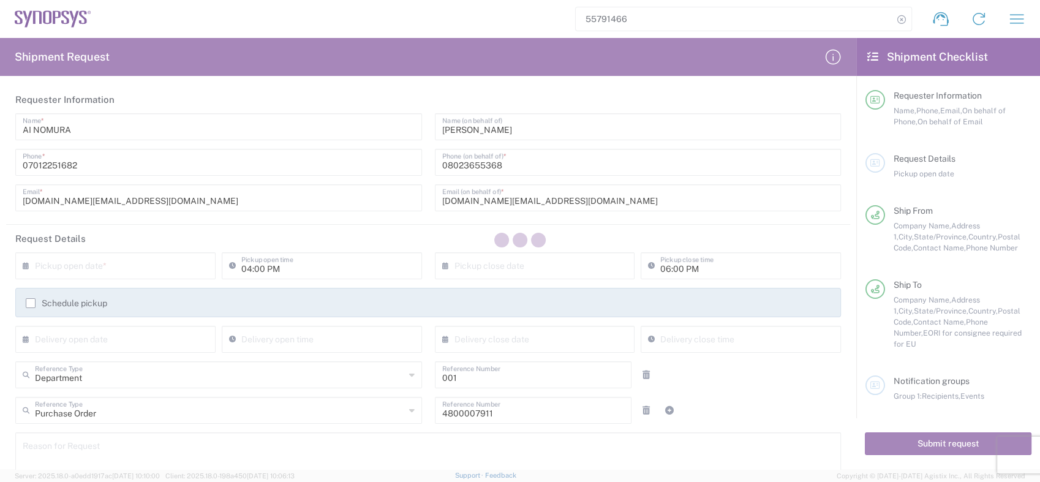
type input "Your Packaging"
type input "[GEOGRAPHIC_DATA]"
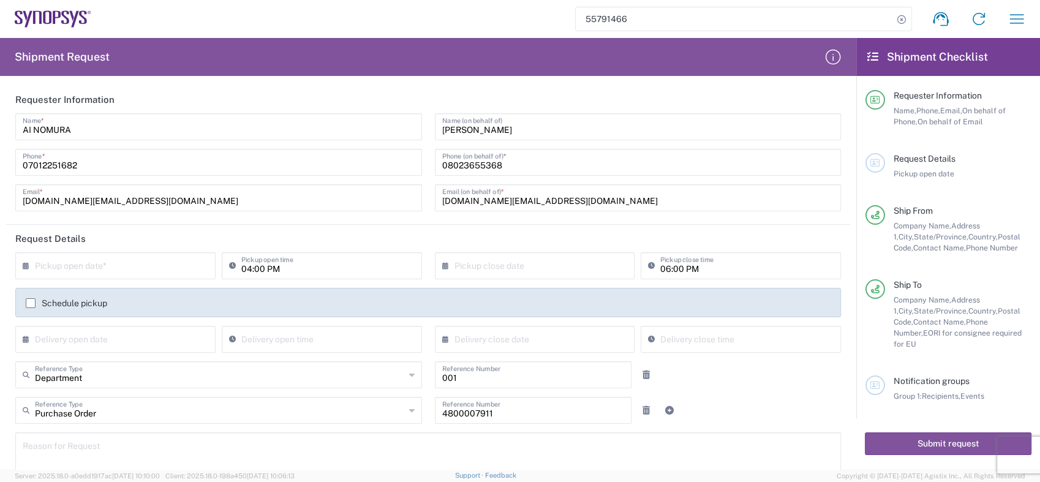
type input "[US_STATE]"
type input "Free Carrier"
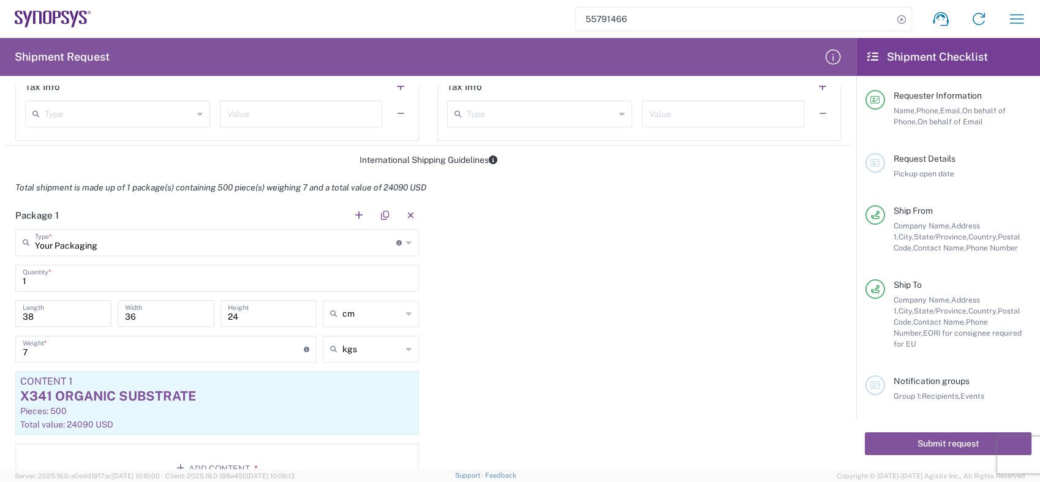
scroll to position [952, 0]
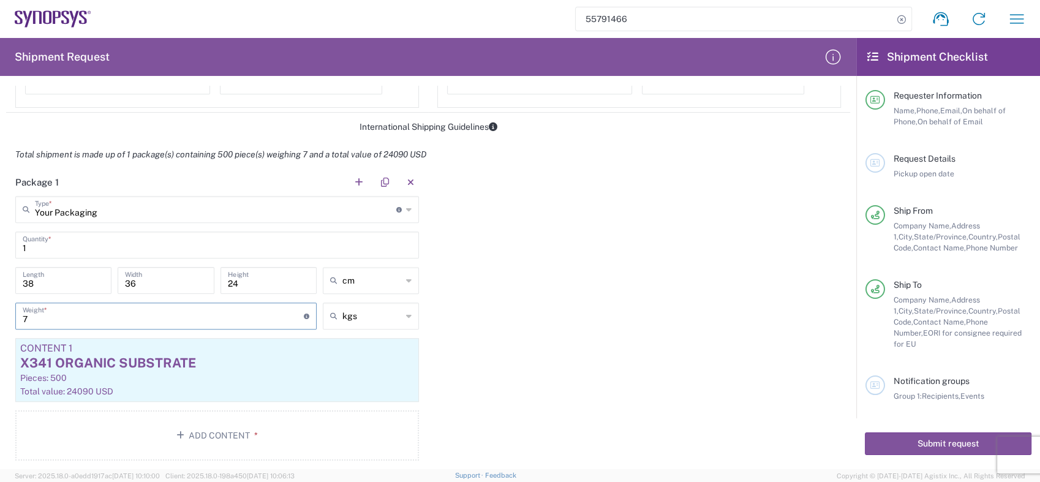
click at [32, 318] on input "7" at bounding box center [163, 314] width 281 height 21
type input "8"
click at [42, 358] on div "X341 ORGANIC SUBSTRATE" at bounding box center [217, 363] width 394 height 18
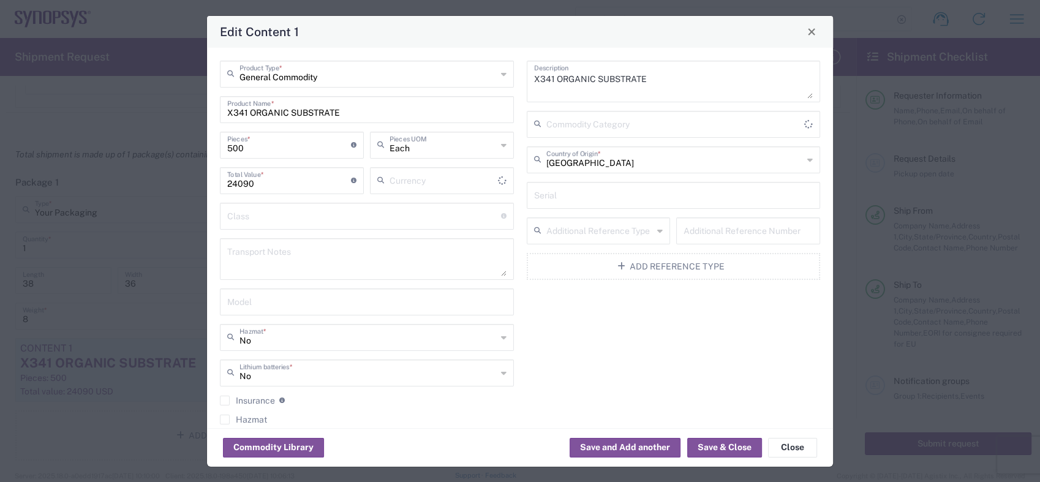
type input "US Dollar"
click at [245, 115] on input "X341 ORGANIC SUBSTRATE" at bounding box center [366, 108] width 279 height 21
click at [248, 111] on input "X341 ORGANIC SUBSTRATE" at bounding box center [366, 108] width 279 height 21
click at [249, 112] on input "X341 ORGANIC SUBSTRATE" at bounding box center [366, 108] width 279 height 21
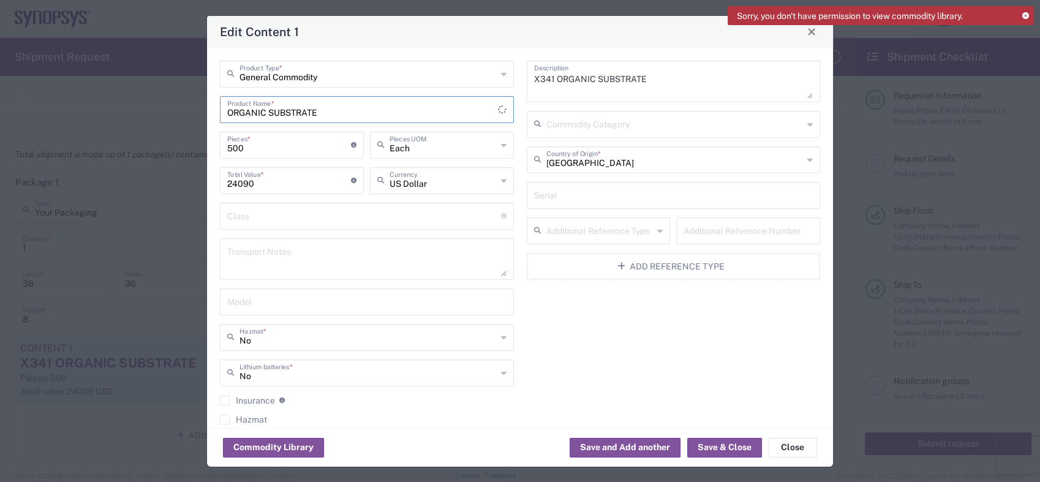
paste input "N439"
type input "N439 ORGANIC SUBSTRATE"
drag, startPoint x: 258, startPoint y: 184, endPoint x: 216, endPoint y: 186, distance: 42.9
click at [216, 186] on div "General Commodity Product Type * N439 ORGANIC SUBSTRATE Product Name * 500 Piec…" at bounding box center [367, 256] width 307 height 391
paste input "42455"
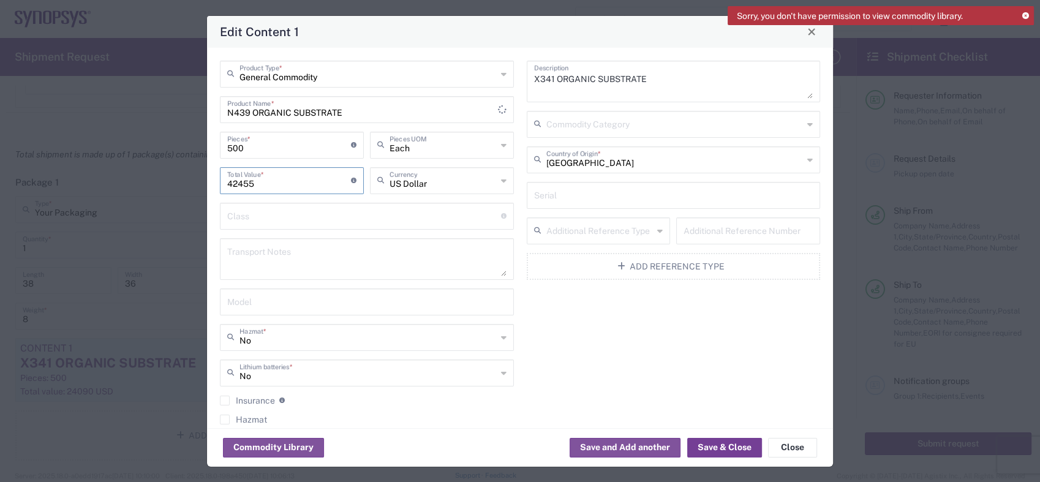
type input "42455"
click at [711, 448] on button "Save & Close" at bounding box center [724, 448] width 75 height 20
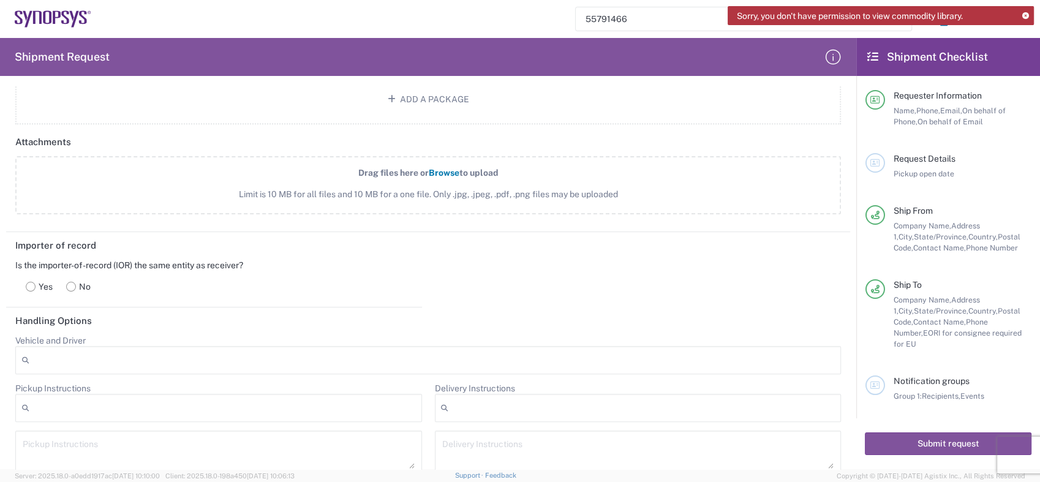
scroll to position [1428, 0]
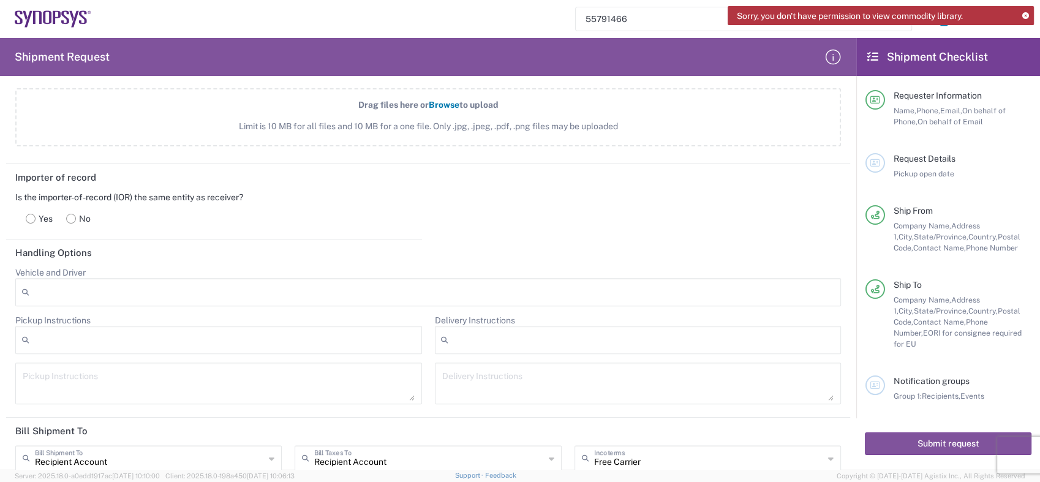
click at [32, 216] on rect at bounding box center [30, 218] width 9 height 9
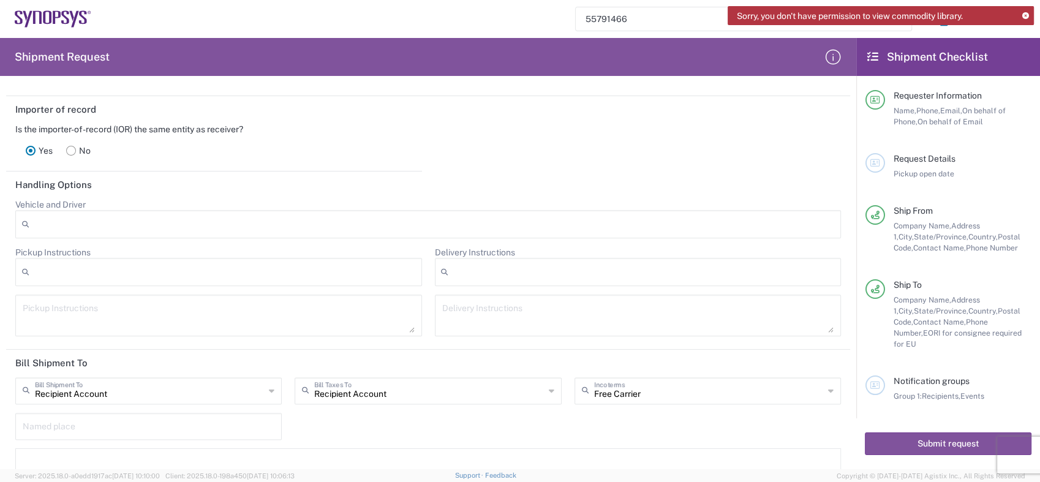
scroll to position [1564, 0]
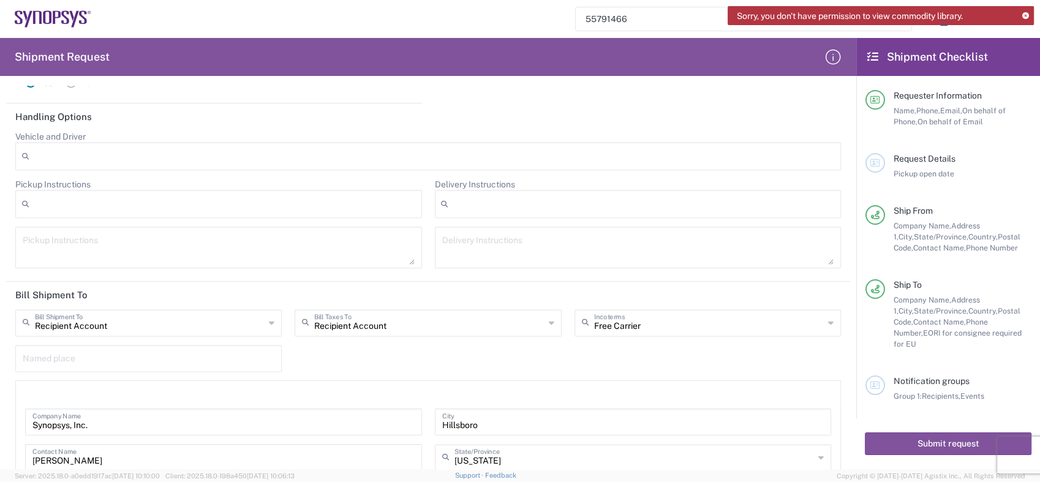
click at [828, 320] on icon at bounding box center [831, 323] width 6 height 20
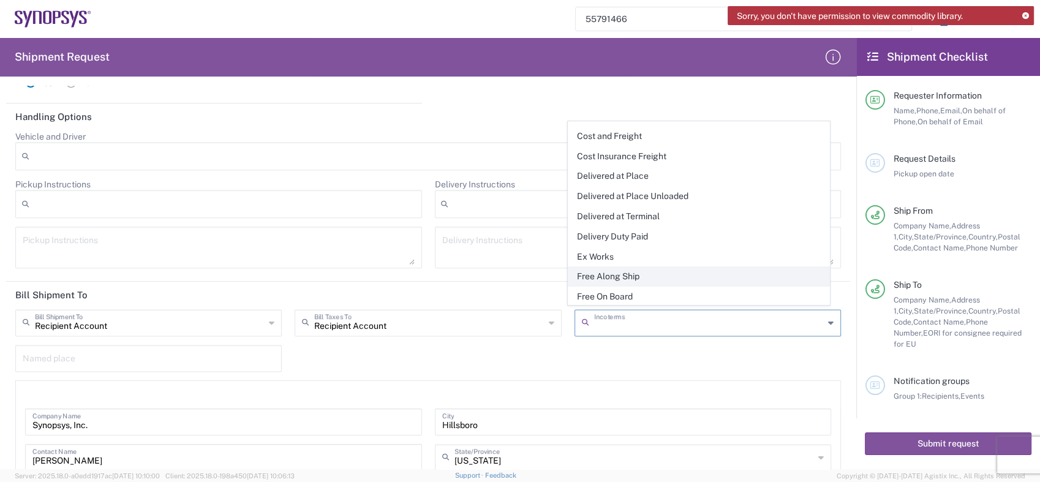
scroll to position [0, 0]
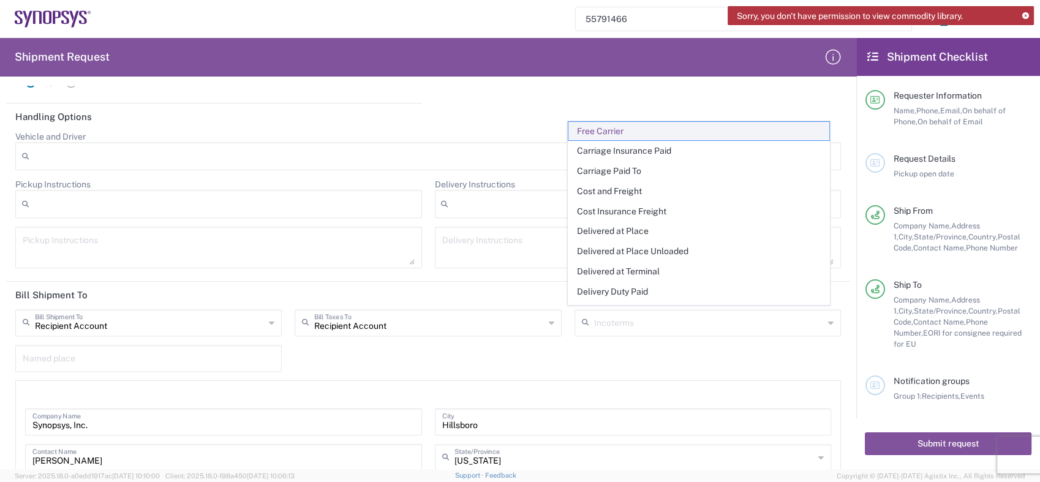
click at [610, 129] on span "Free Carrier" at bounding box center [698, 131] width 261 height 19
click at [618, 318] on input "text" at bounding box center [709, 321] width 230 height 21
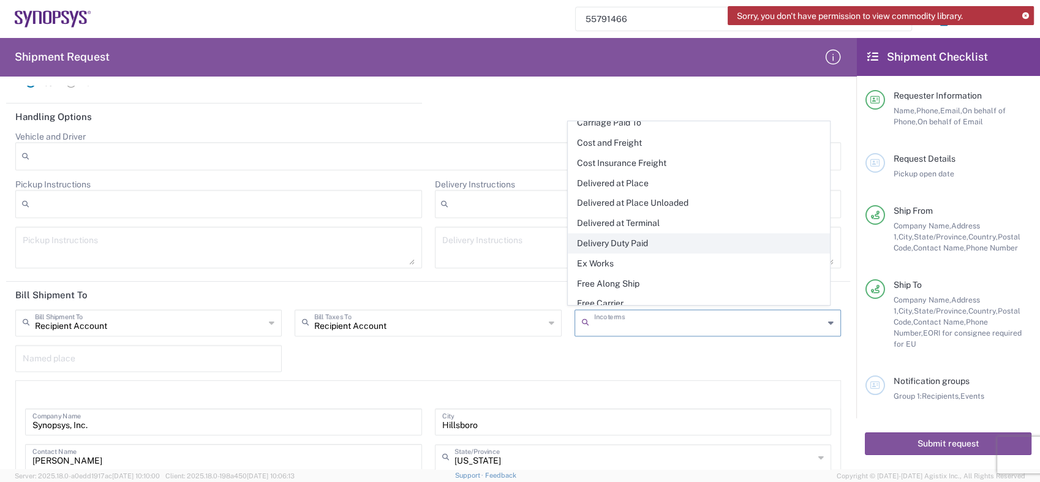
scroll to position [55, 0]
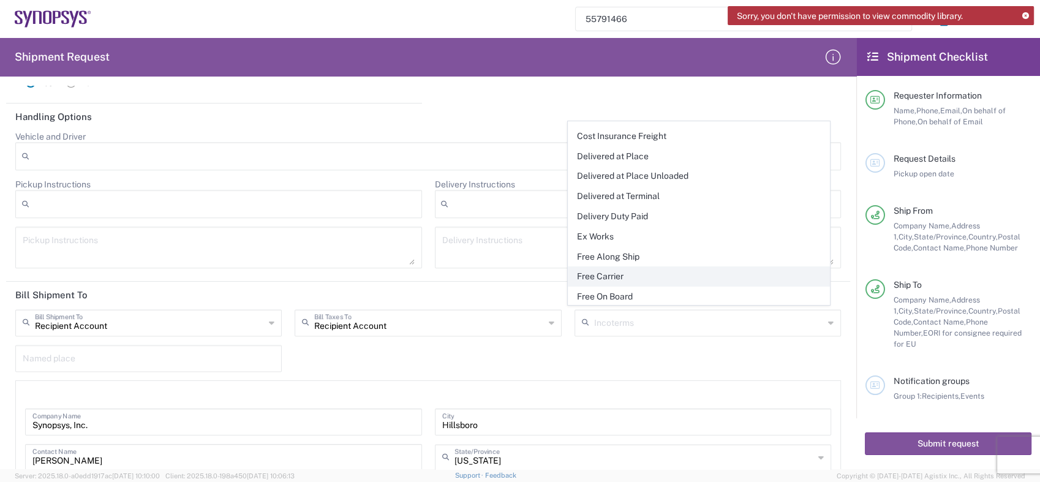
click at [621, 275] on span "Free Carrier" at bounding box center [698, 276] width 261 height 19
type input "Sender/Shipper"
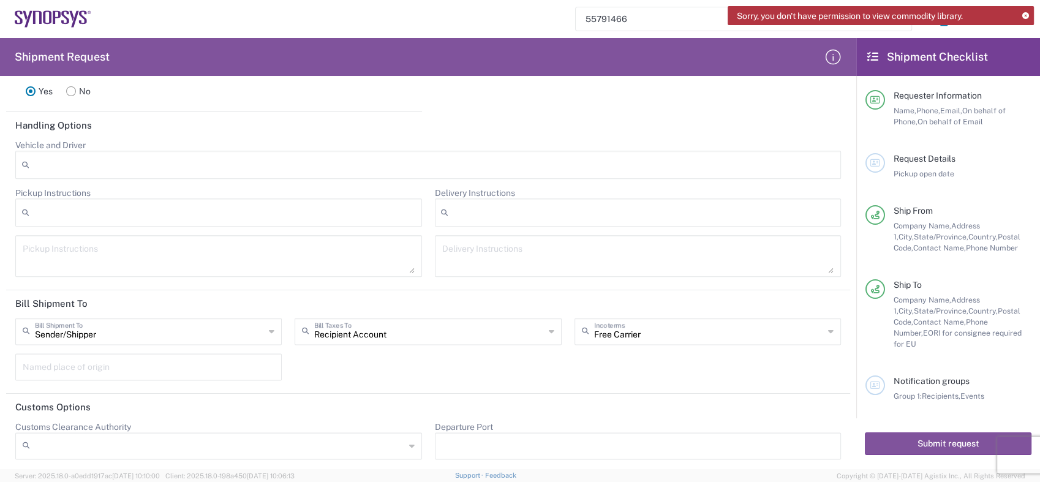
type input "Free Carrier"
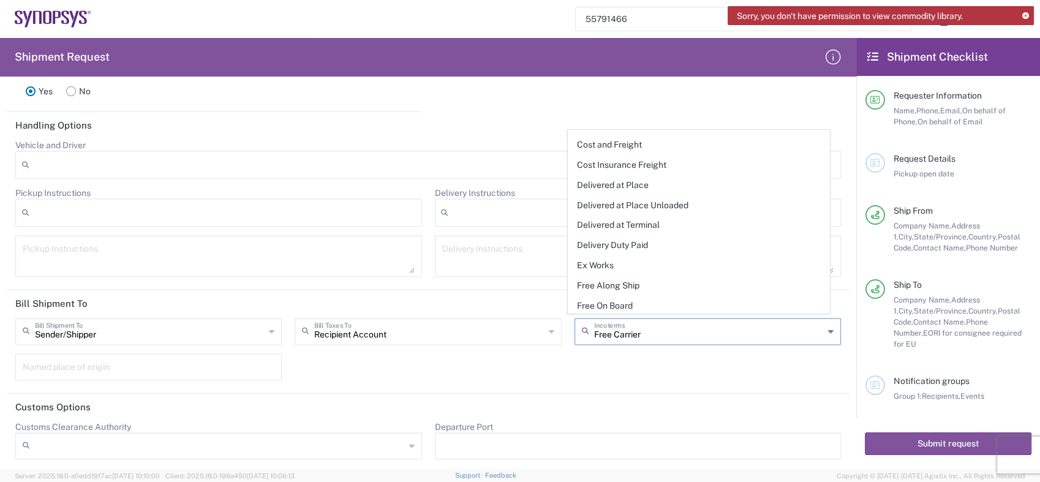
scroll to position [0, 0]
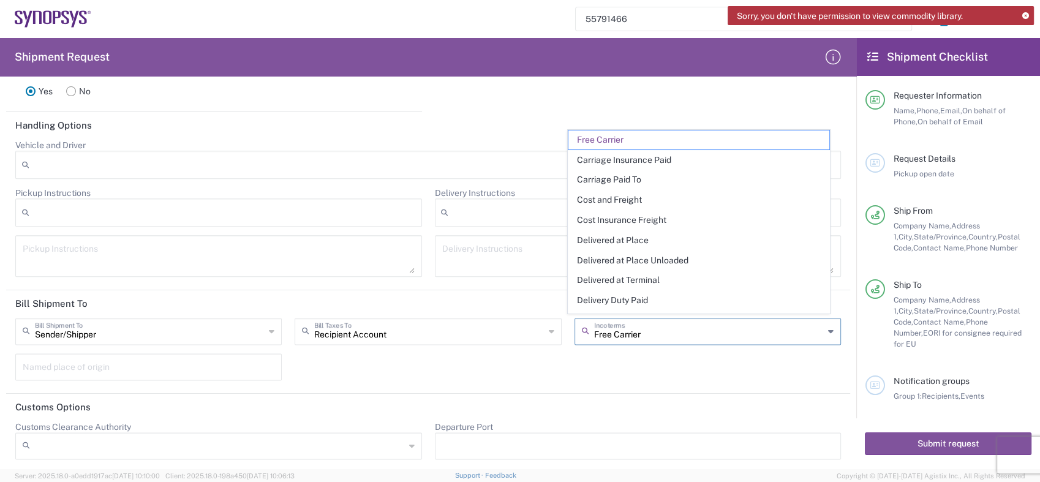
click at [688, 329] on input "Free Carrier" at bounding box center [709, 330] width 230 height 21
click at [676, 363] on div "Sender/Shipper Bill Shipment To Sender/Shipper Recipient Account Third Party Ac…" at bounding box center [428, 353] width 838 height 71
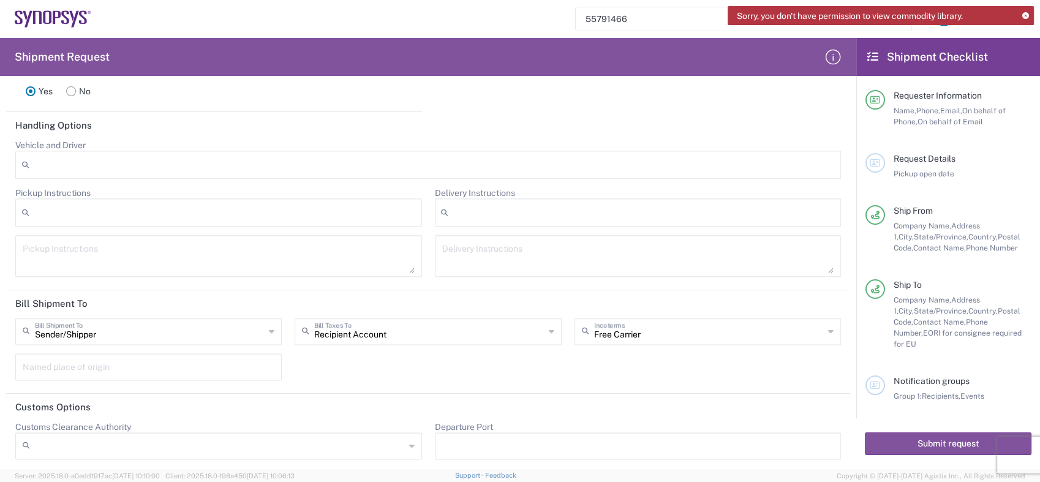
click at [612, 397] on header "Customs Options" at bounding box center [428, 408] width 844 height 28
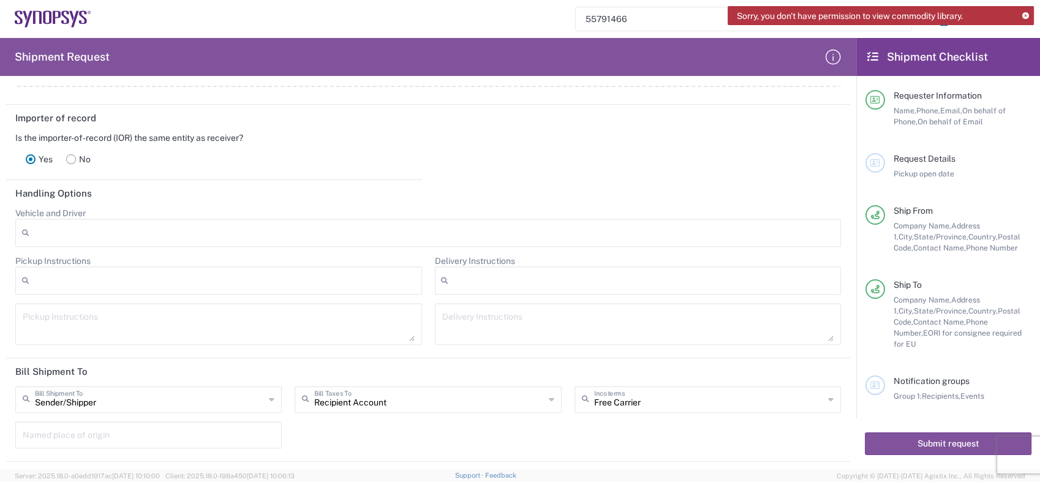
scroll to position [1420, 0]
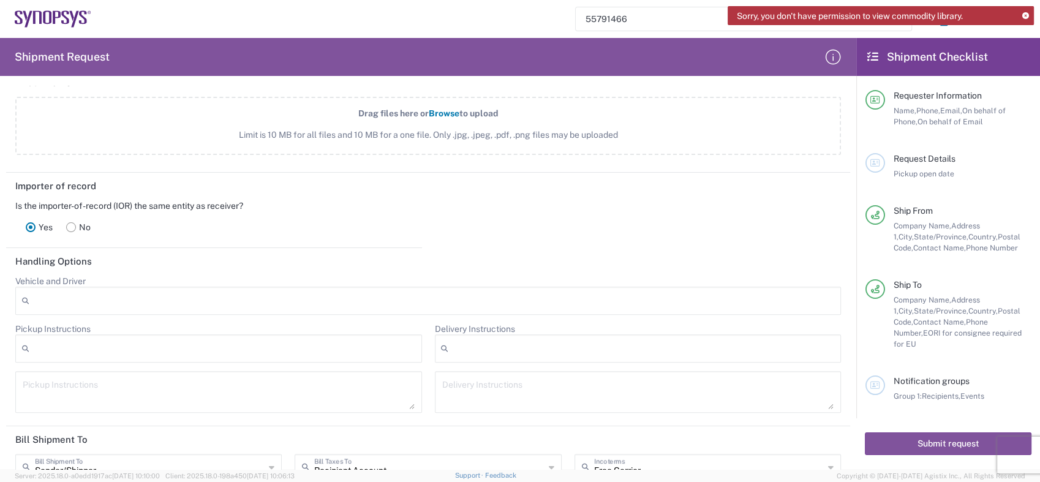
click at [1024, 15] on icon at bounding box center [1025, 16] width 7 height 7
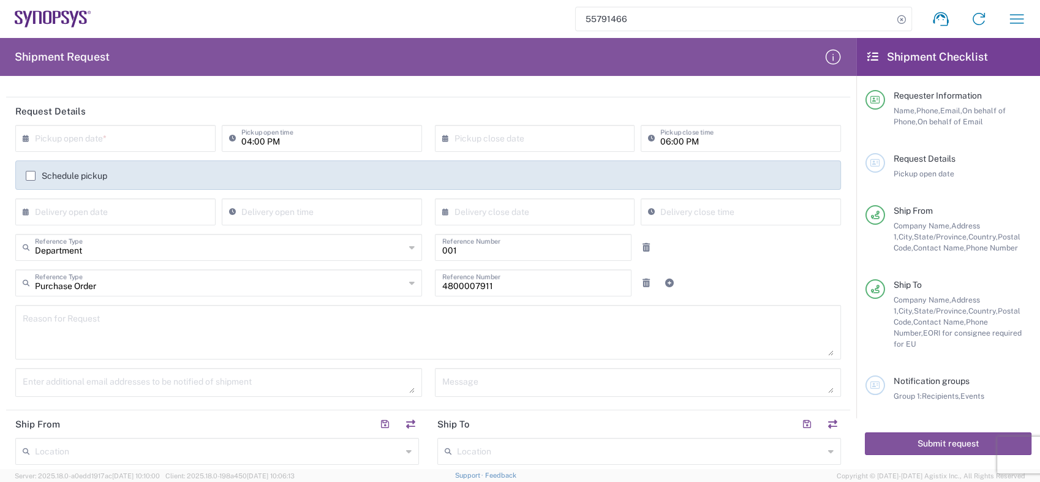
scroll to position [59, 0]
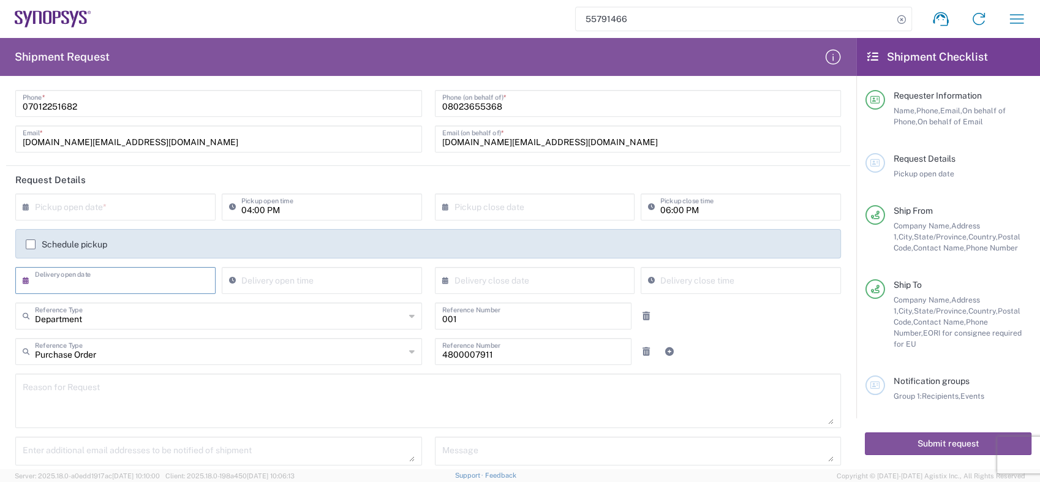
click at [193, 282] on input "text" at bounding box center [118, 279] width 167 height 21
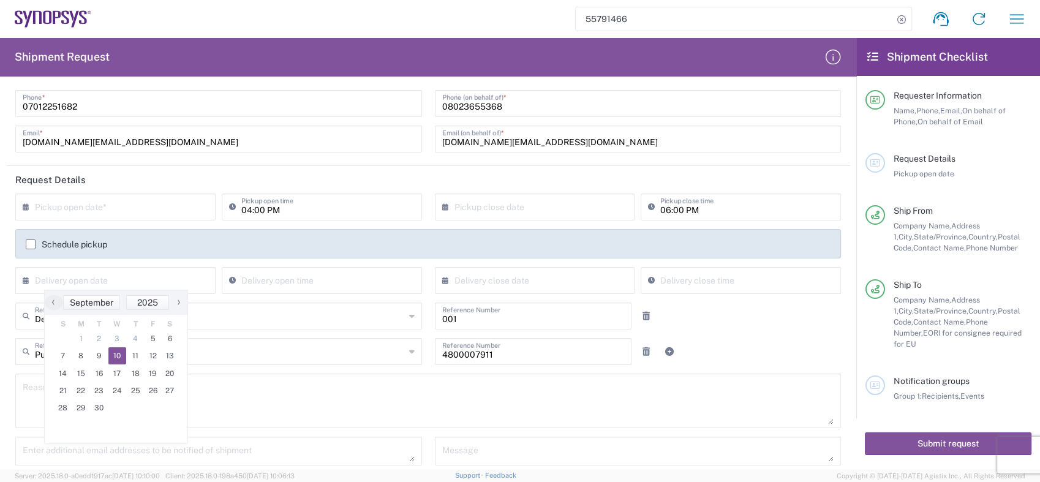
click at [118, 353] on span "10" at bounding box center [117, 355] width 18 height 17
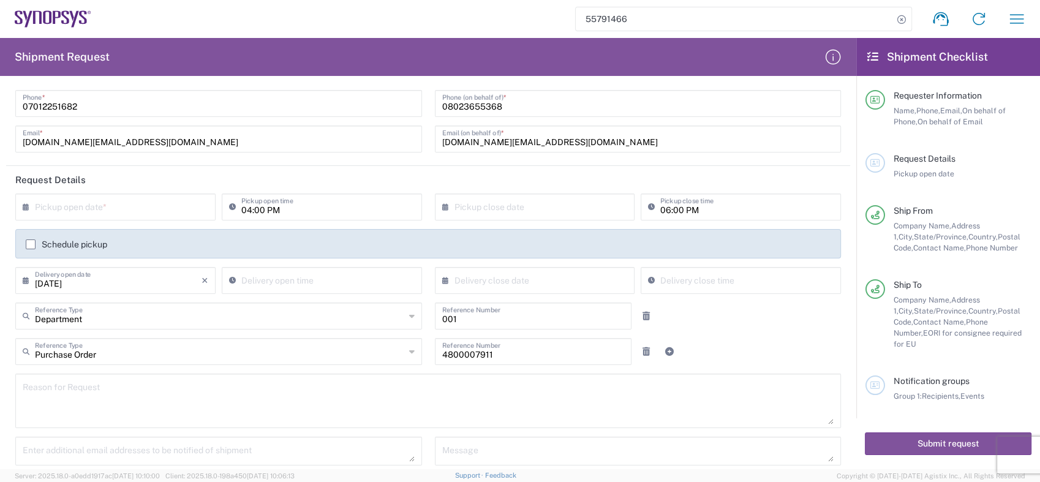
click at [142, 282] on input "09/10/2025" at bounding box center [118, 279] width 167 height 21
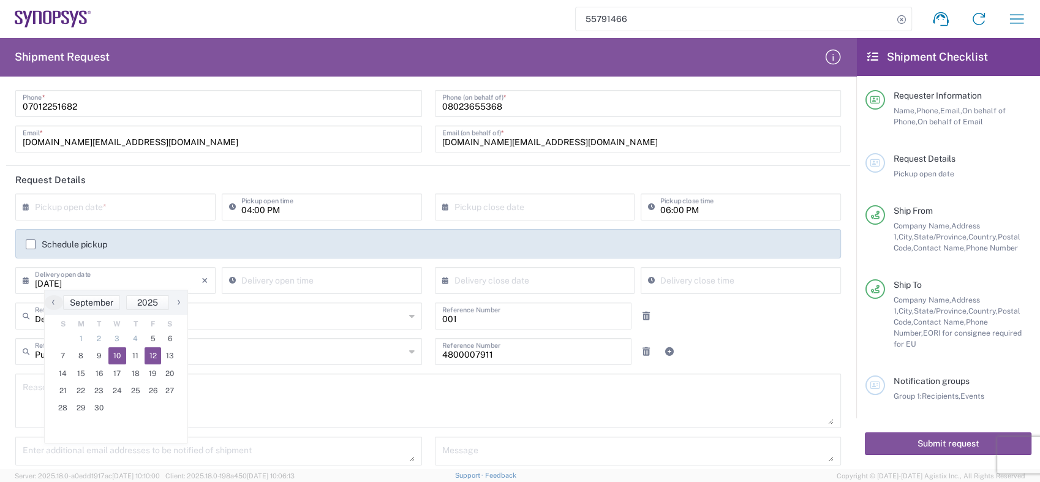
click at [149, 358] on span "12" at bounding box center [152, 355] width 17 height 17
type input "09/12/2025"
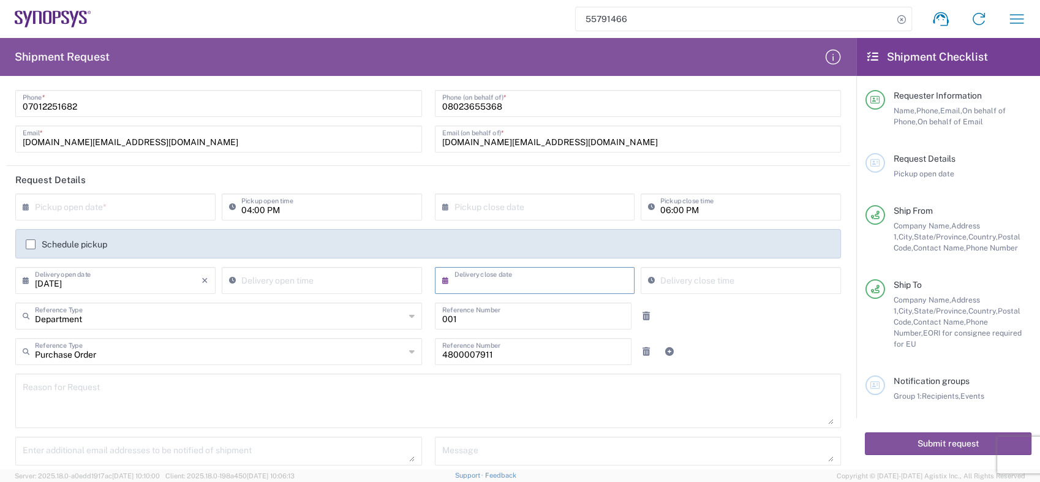
click at [482, 283] on input "text" at bounding box center [537, 279] width 167 height 21
click at [566, 356] on span "12" at bounding box center [566, 355] width 17 height 17
type input "09/12/2025"
click at [713, 283] on input "05:46 PM" at bounding box center [746, 279] width 173 height 21
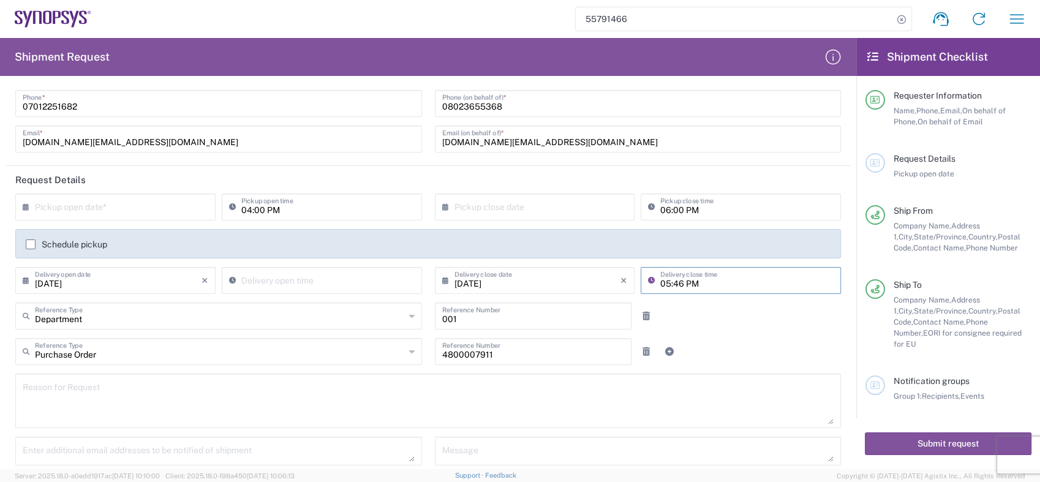
click at [662, 283] on input "05:46 PM" at bounding box center [746, 279] width 173 height 21
type input "04:00 PM"
click at [353, 286] on input "05:46 PM" at bounding box center [327, 279] width 173 height 21
type input "11:00 AM"
click at [264, 311] on input "text" at bounding box center [220, 314] width 370 height 21
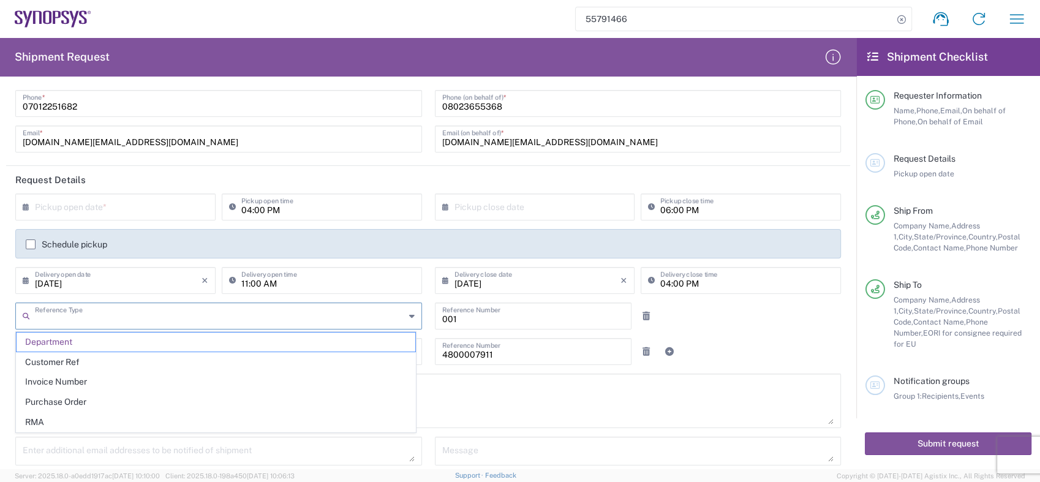
click at [276, 279] on input "11:00 AM" at bounding box center [327, 279] width 173 height 21
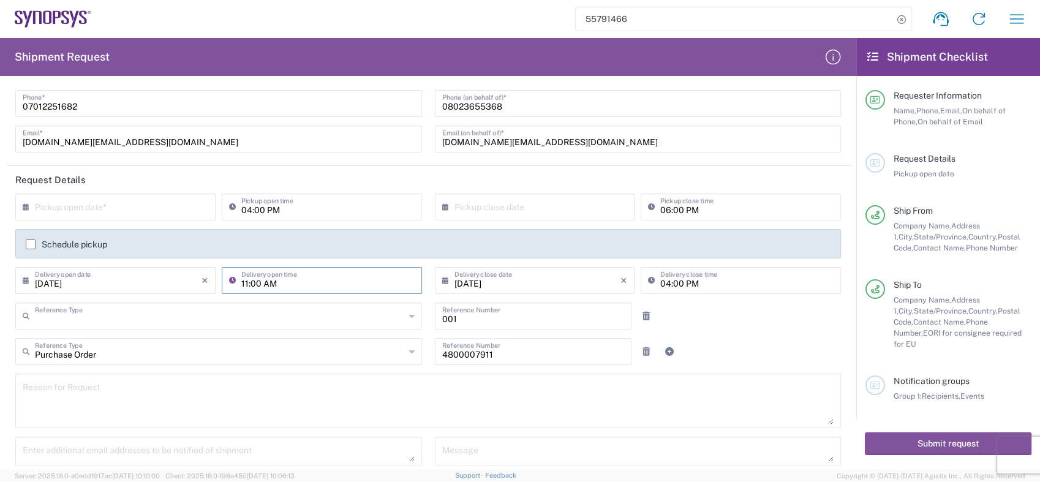
type input "Department"
click at [324, 279] on input "11:00 AM" at bounding box center [327, 279] width 173 height 21
